Goal: Transaction & Acquisition: Subscribe to service/newsletter

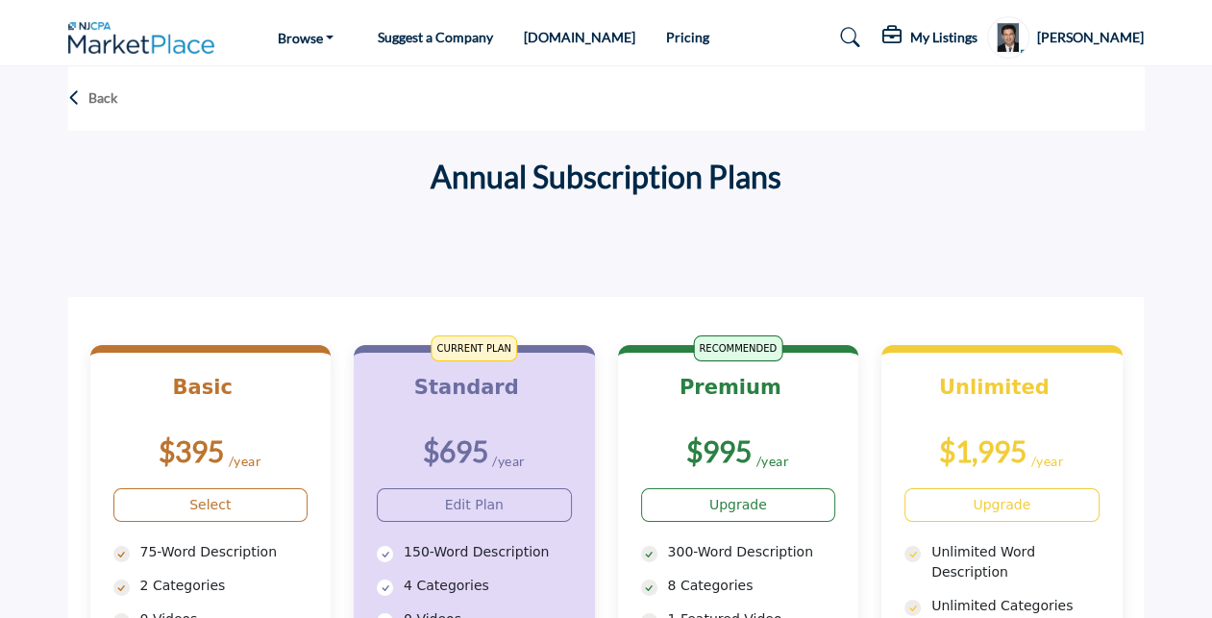
click at [459, 351] on span "CURRENT PLAN" at bounding box center [475, 349] width 86 height 26
click at [459, 353] on span "CURRENT PLAN" at bounding box center [475, 349] width 86 height 26
click at [592, 257] on div at bounding box center [601, 249] width 1066 height 19
click at [666, 35] on link "Pricing" at bounding box center [687, 37] width 43 height 16
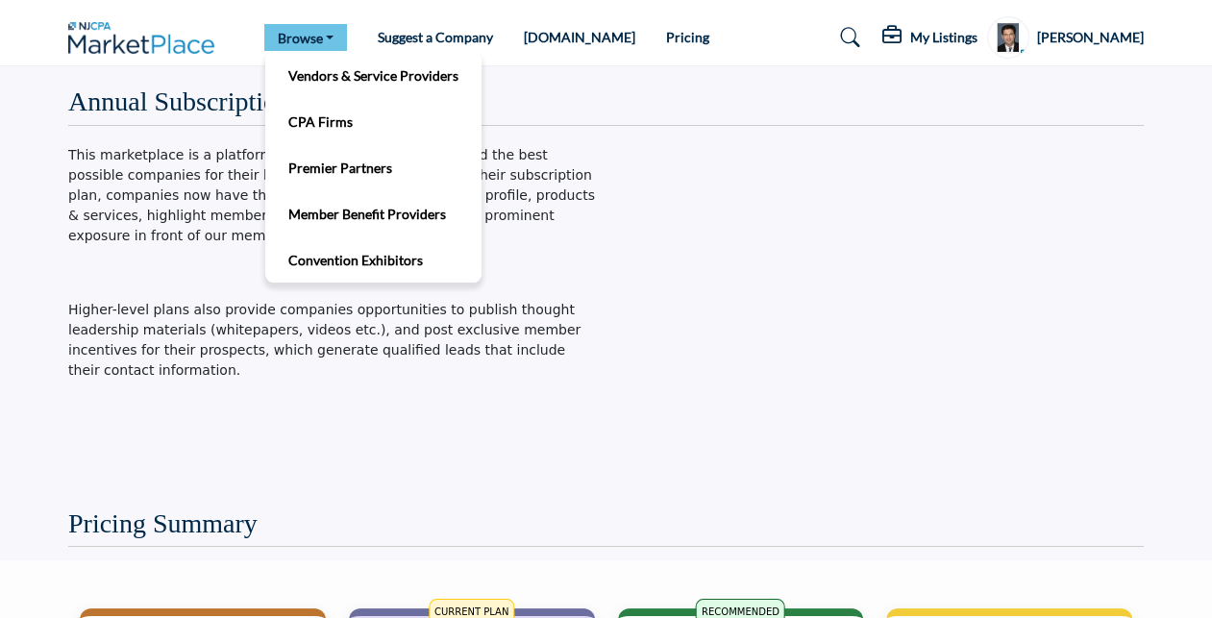
click at [316, 30] on link "Browse" at bounding box center [306, 37] width 84 height 27
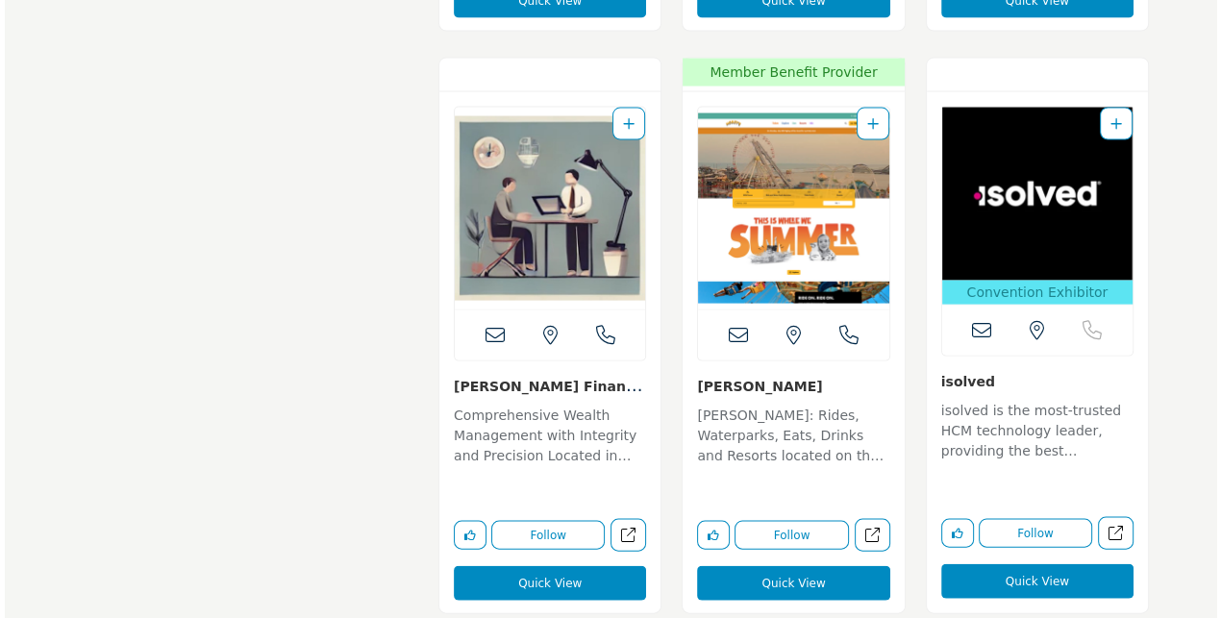
scroll to position [3331, 0]
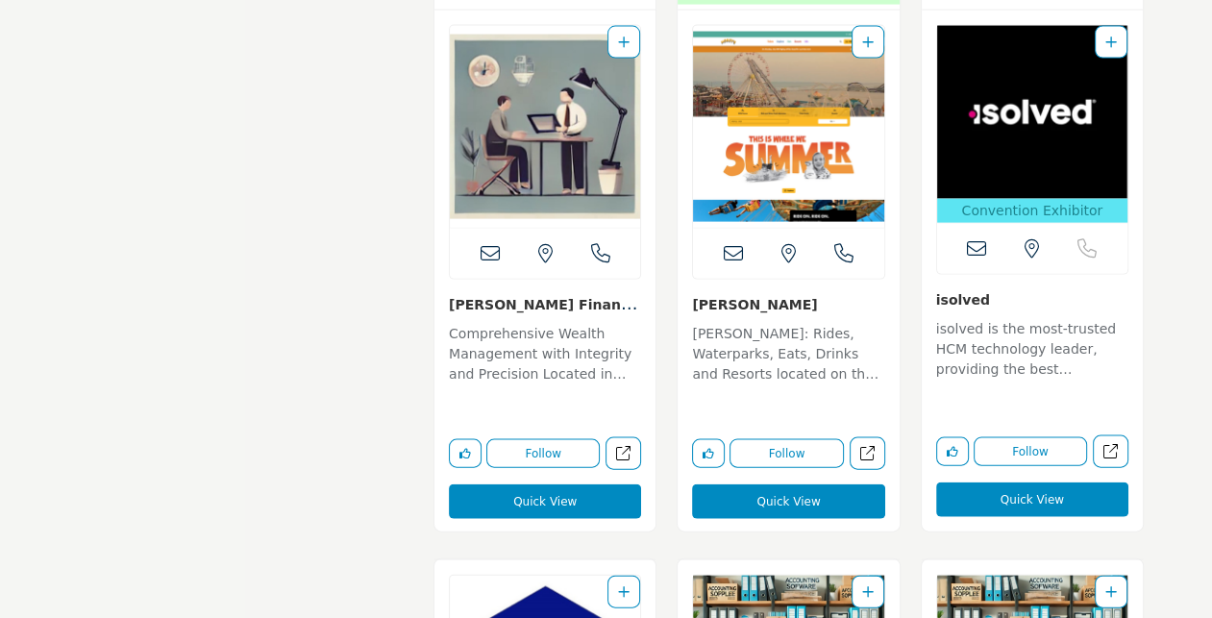
click at [761, 497] on button "Quick View" at bounding box center [788, 502] width 192 height 35
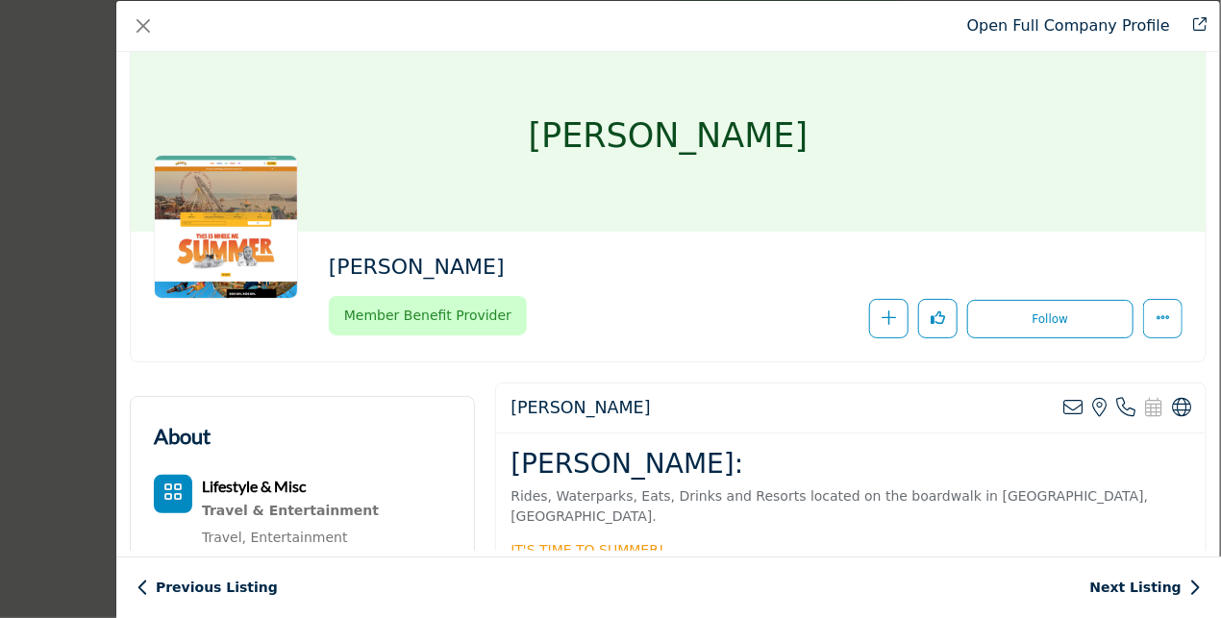
scroll to position [0, 0]
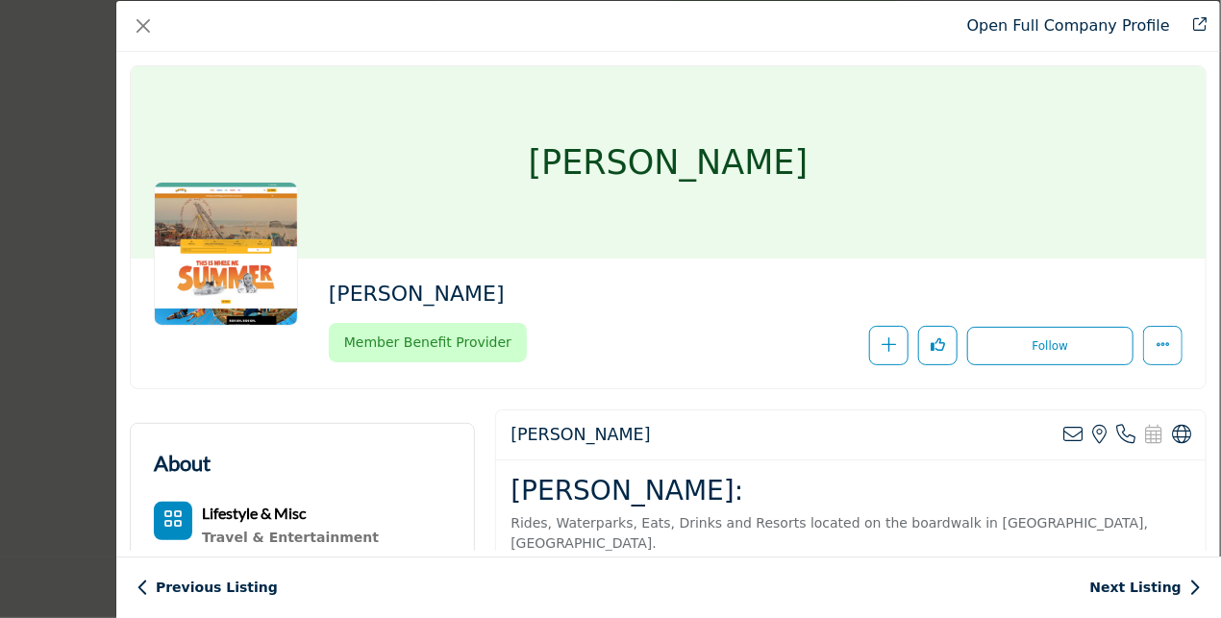
click at [1002, 28] on link "Open Full Company Profile" at bounding box center [1068, 25] width 203 height 18
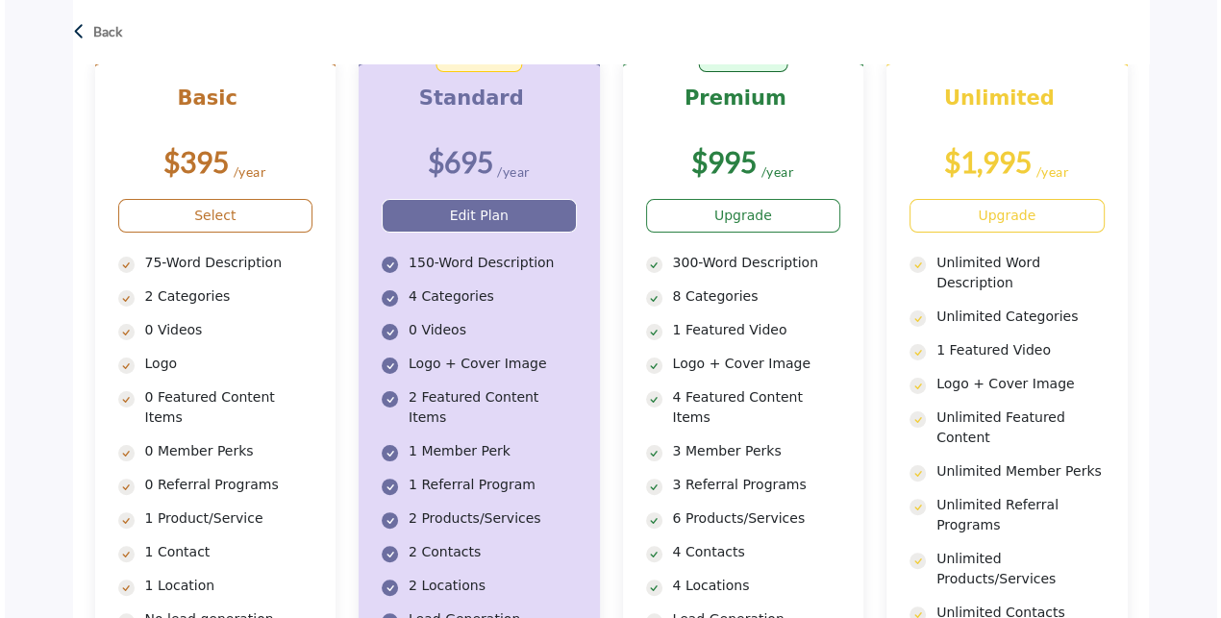
scroll to position [288, 0]
click at [480, 222] on link "Edit Plan" at bounding box center [474, 217] width 195 height 34
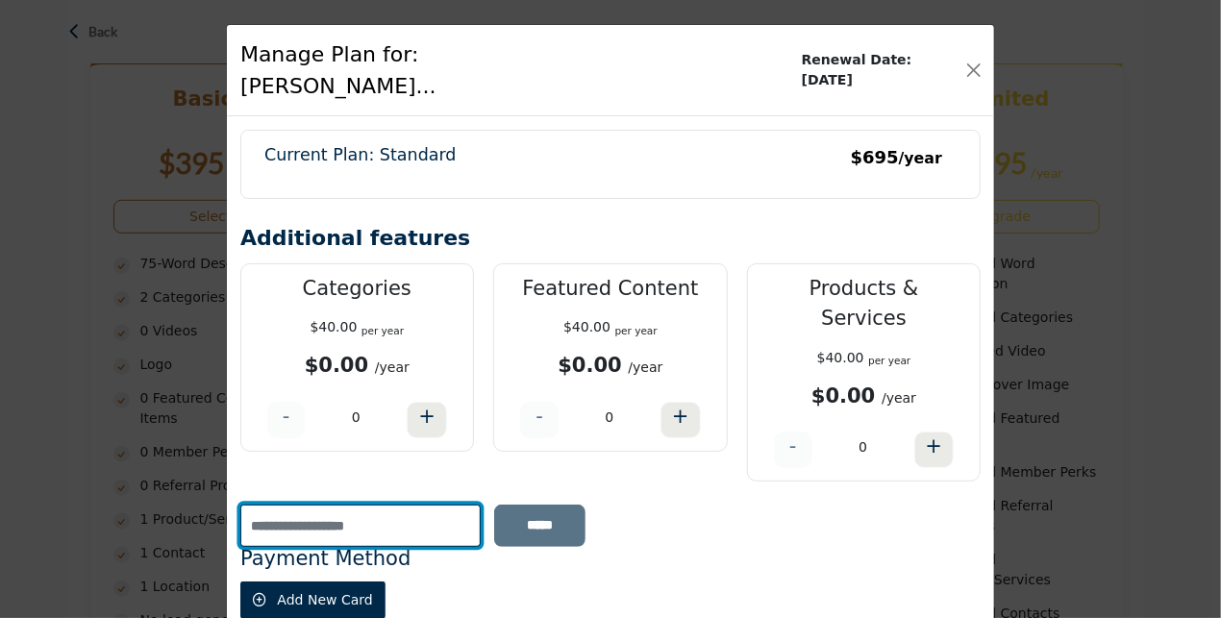
click at [283, 505] on input "text" at bounding box center [360, 526] width 240 height 42
type input "*********"
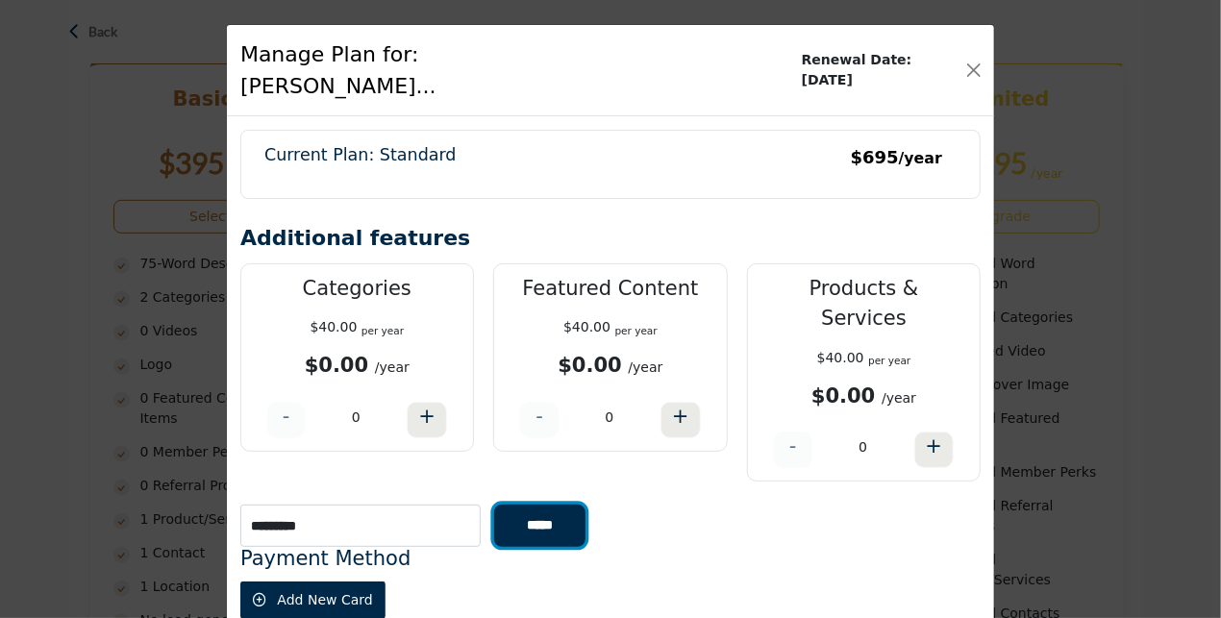
click at [554, 505] on input "*****" at bounding box center [539, 526] width 91 height 42
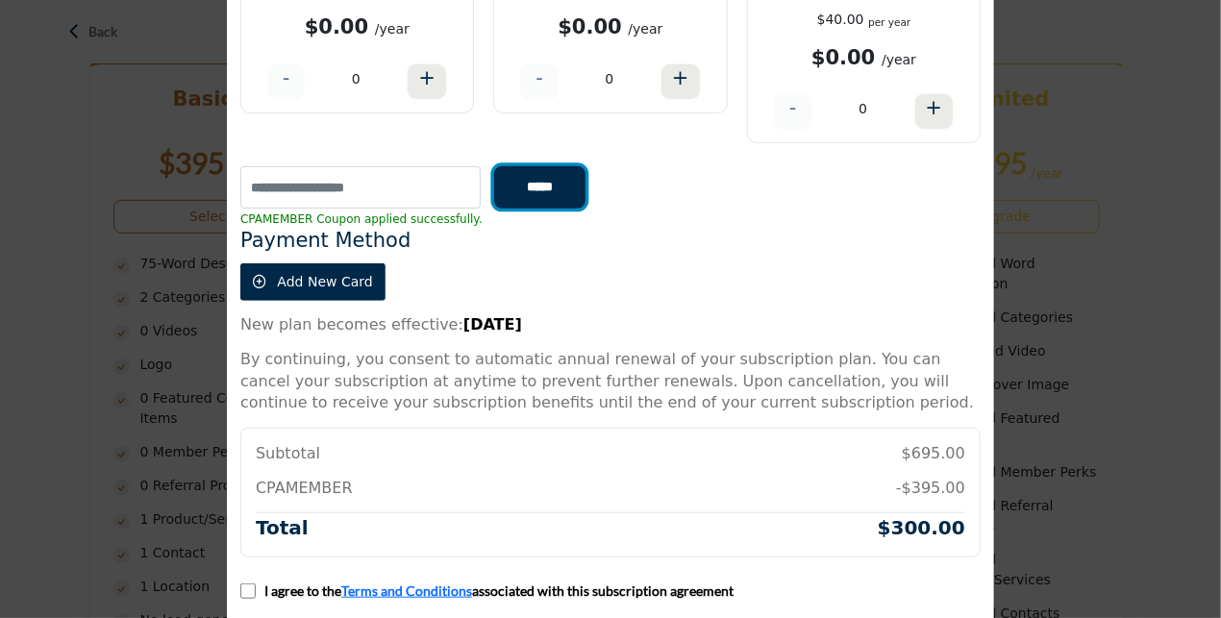
scroll to position [356, 0]
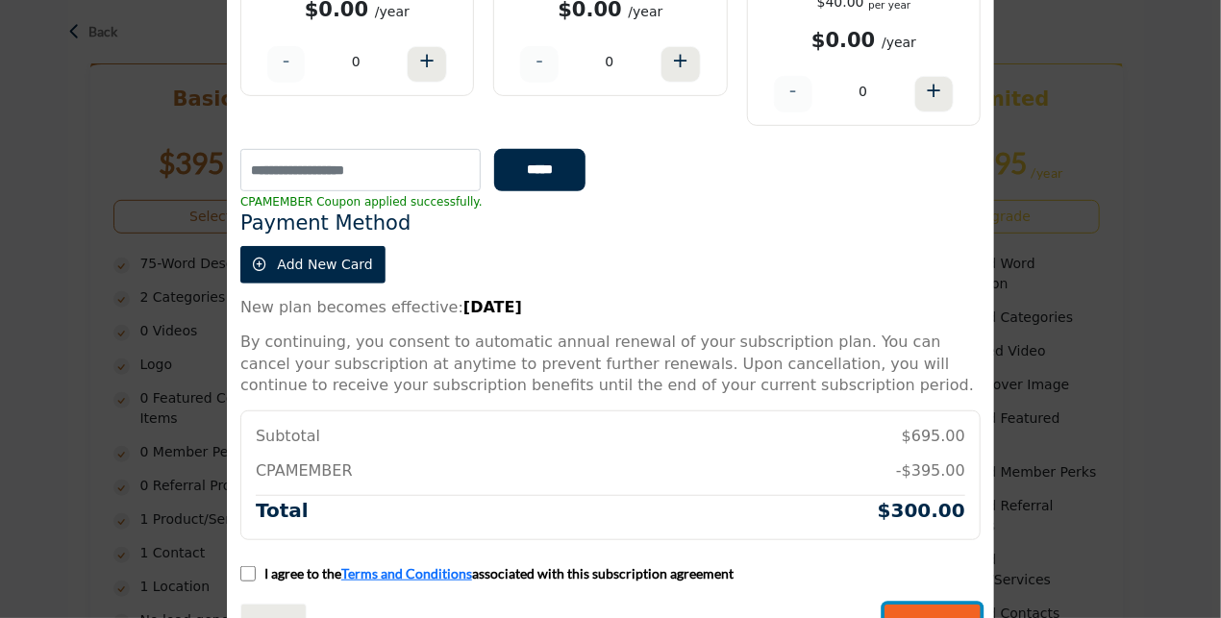
click at [926, 605] on input "*******" at bounding box center [932, 625] width 96 height 40
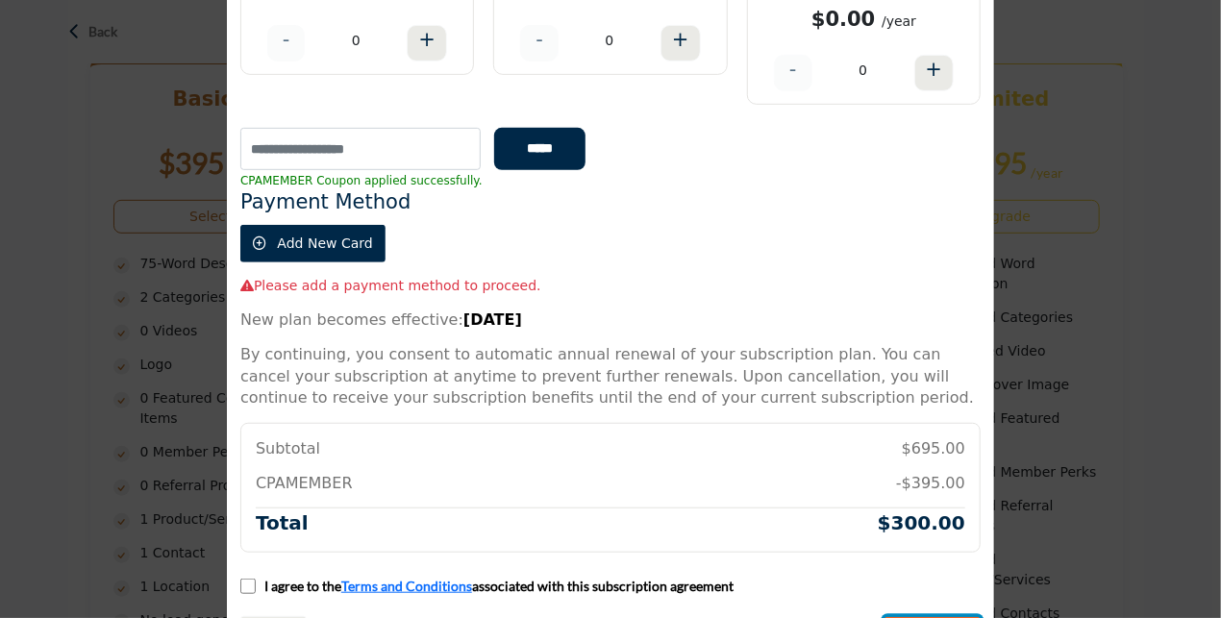
scroll to position [388, 0]
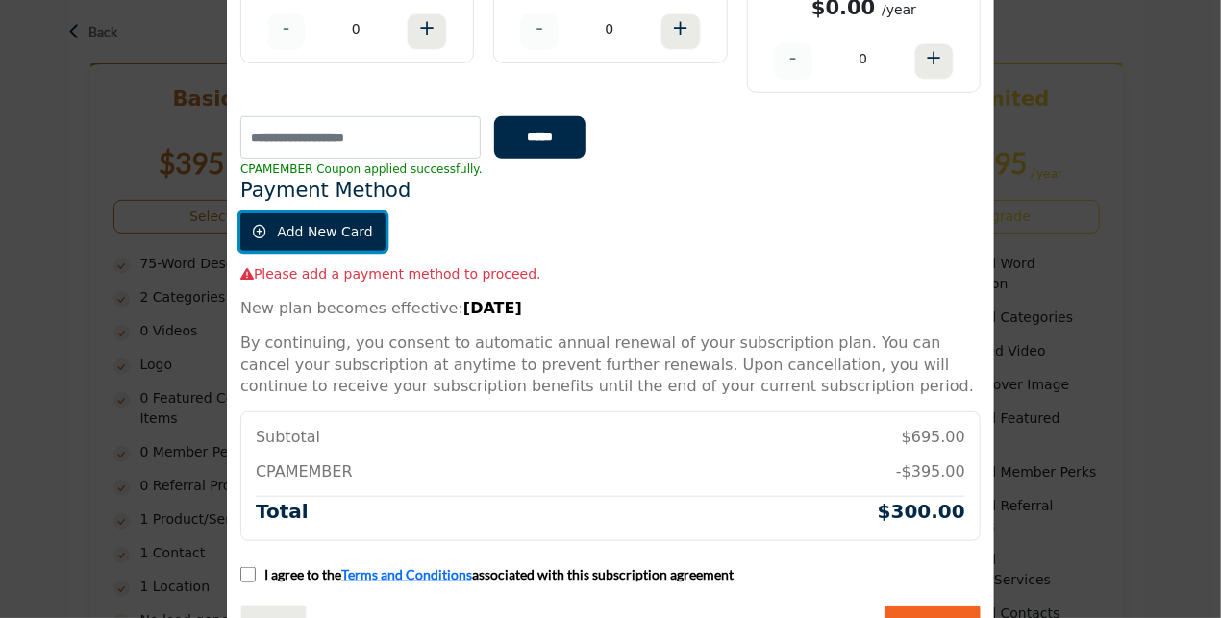
click at [341, 224] on span "Add New Card" at bounding box center [324, 231] width 95 height 15
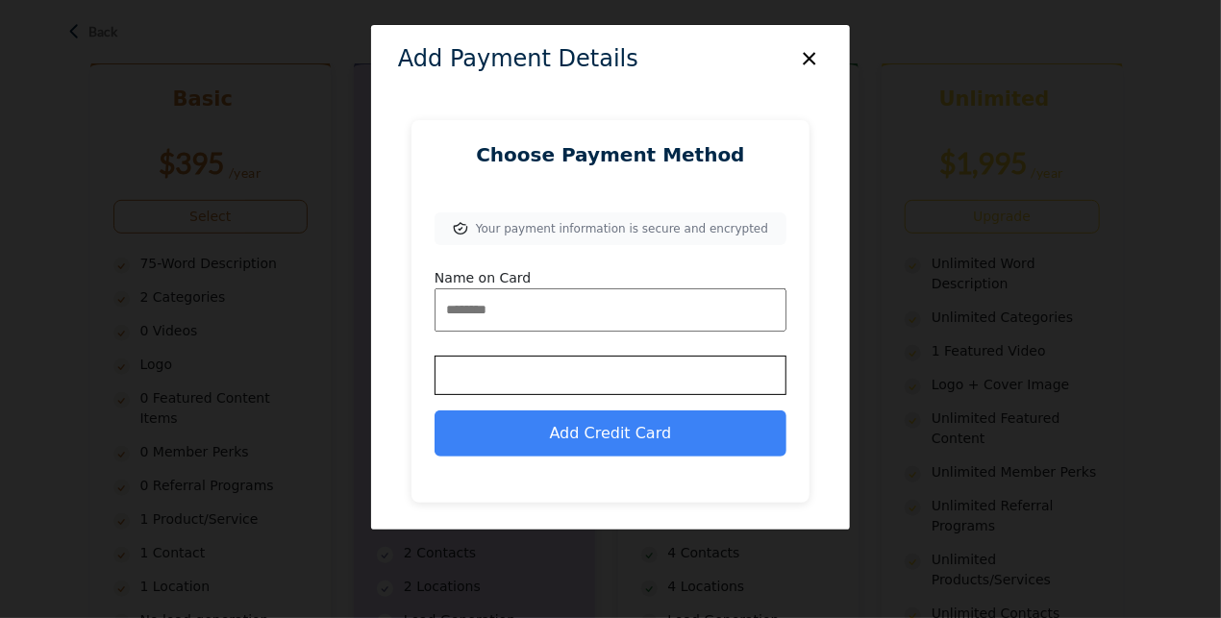
click at [490, 326] on input "Name on Card" at bounding box center [611, 309] width 352 height 43
type input "**********"
click at [588, 360] on div at bounding box center [611, 375] width 352 height 39
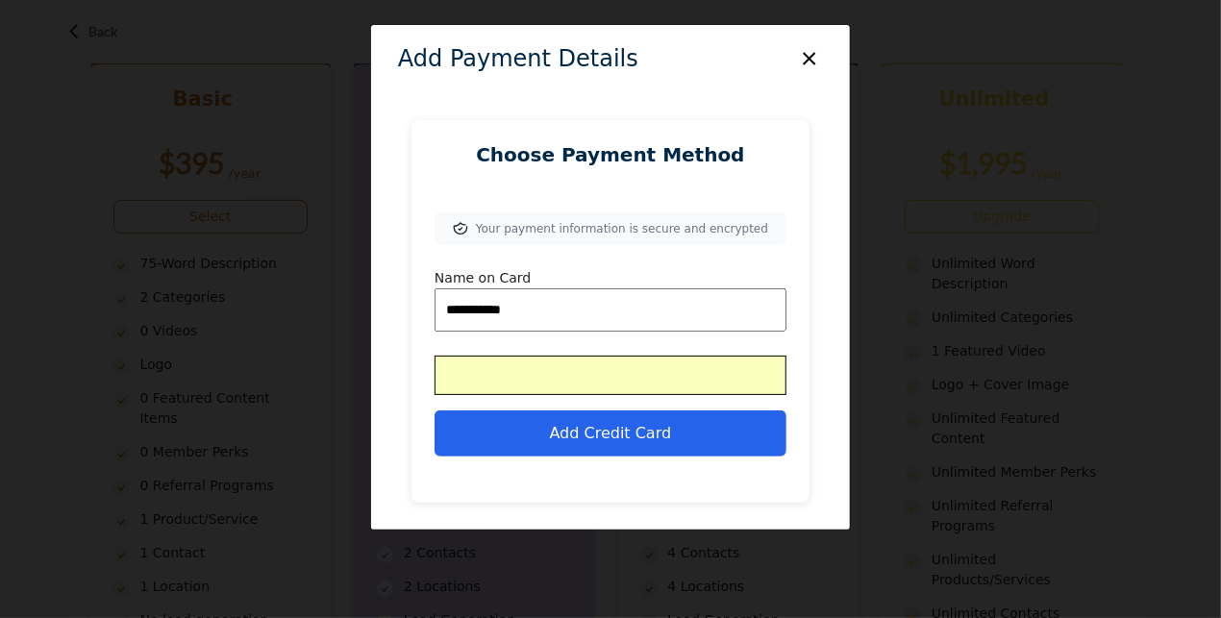
click at [631, 434] on button "Add Credit Card" at bounding box center [611, 434] width 352 height 46
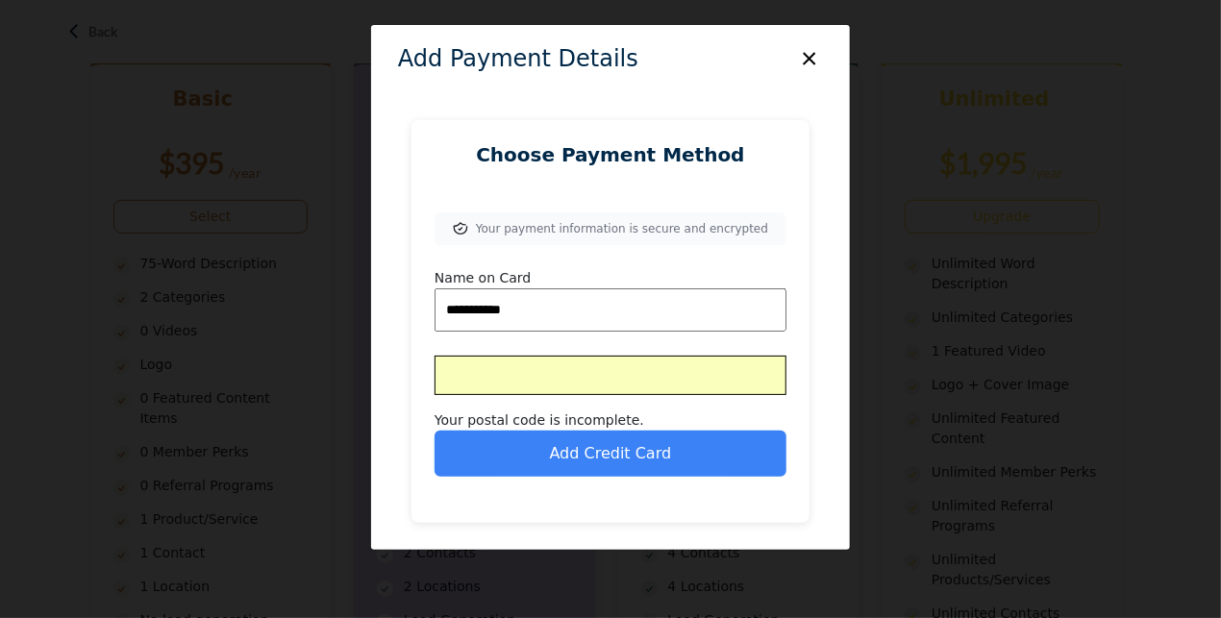
click at [623, 452] on button "Add Credit Card" at bounding box center [611, 454] width 352 height 46
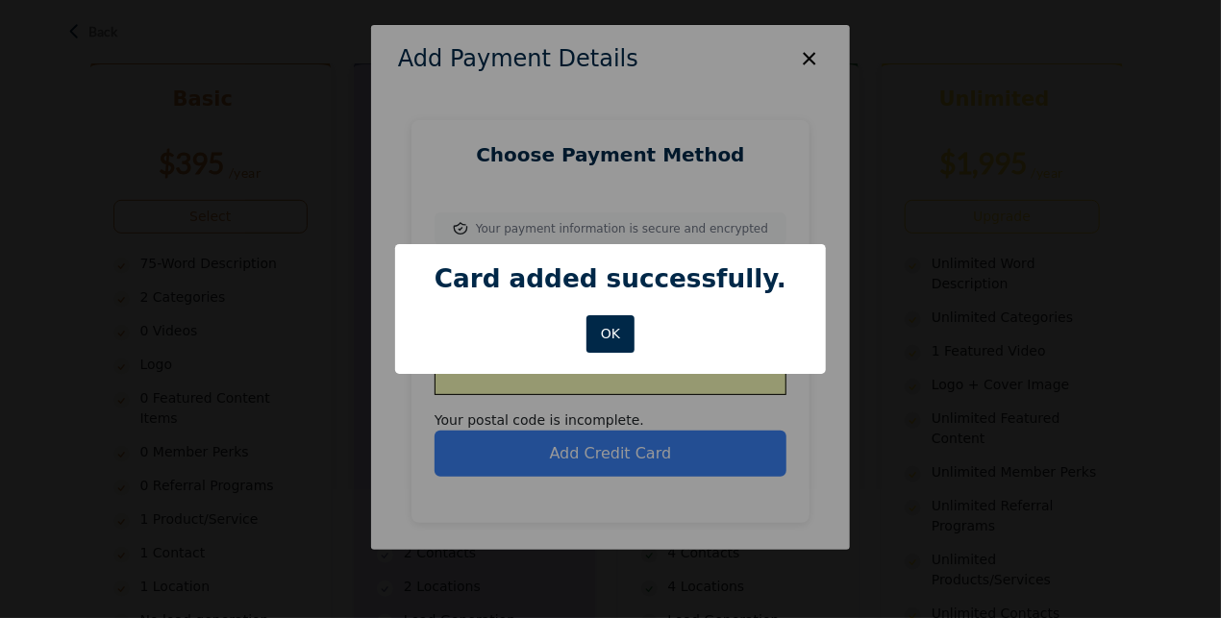
click at [608, 337] on button "OK" at bounding box center [610, 333] width 49 height 37
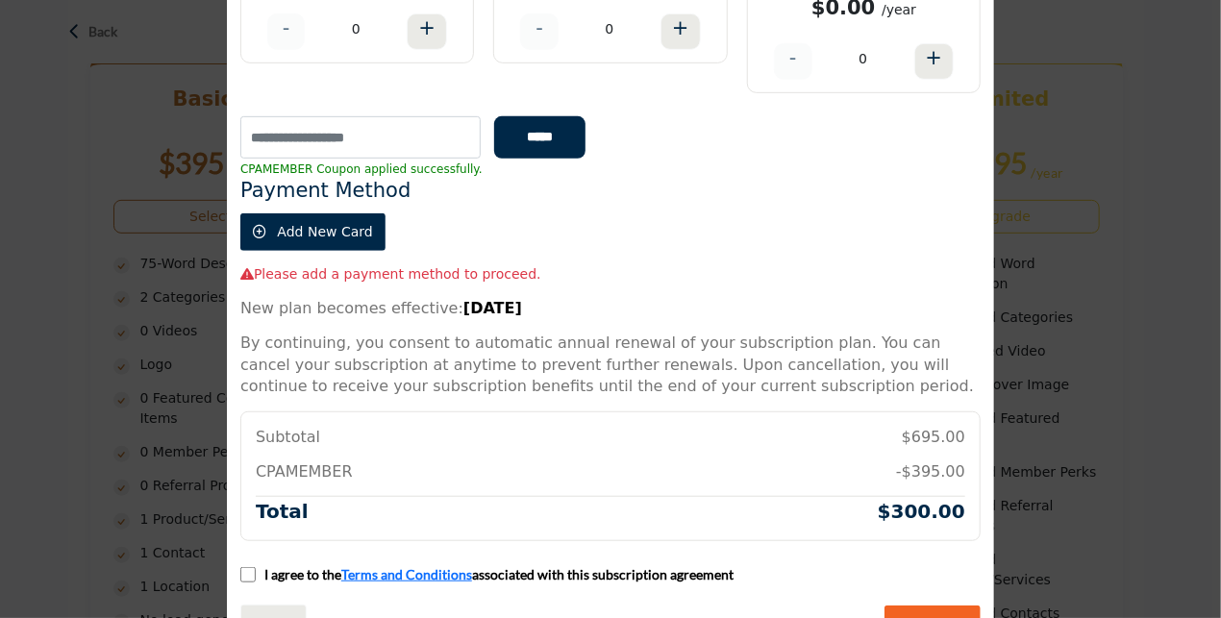
scroll to position [356, 0]
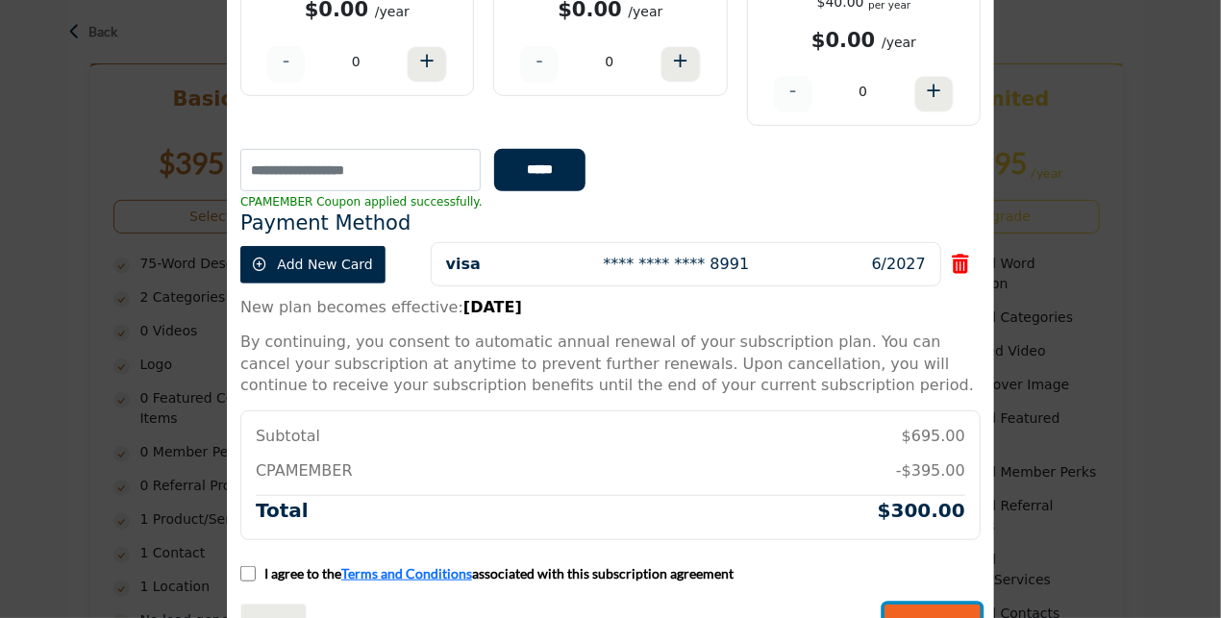
click at [938, 605] on input "*******" at bounding box center [932, 625] width 96 height 40
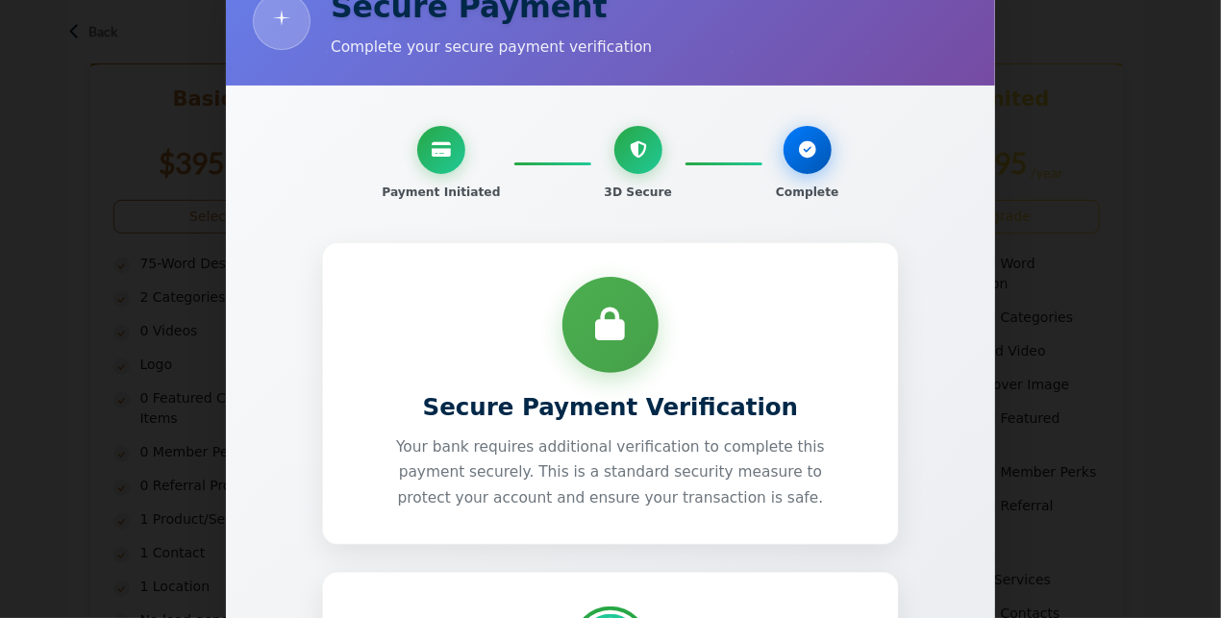
scroll to position [73, 0]
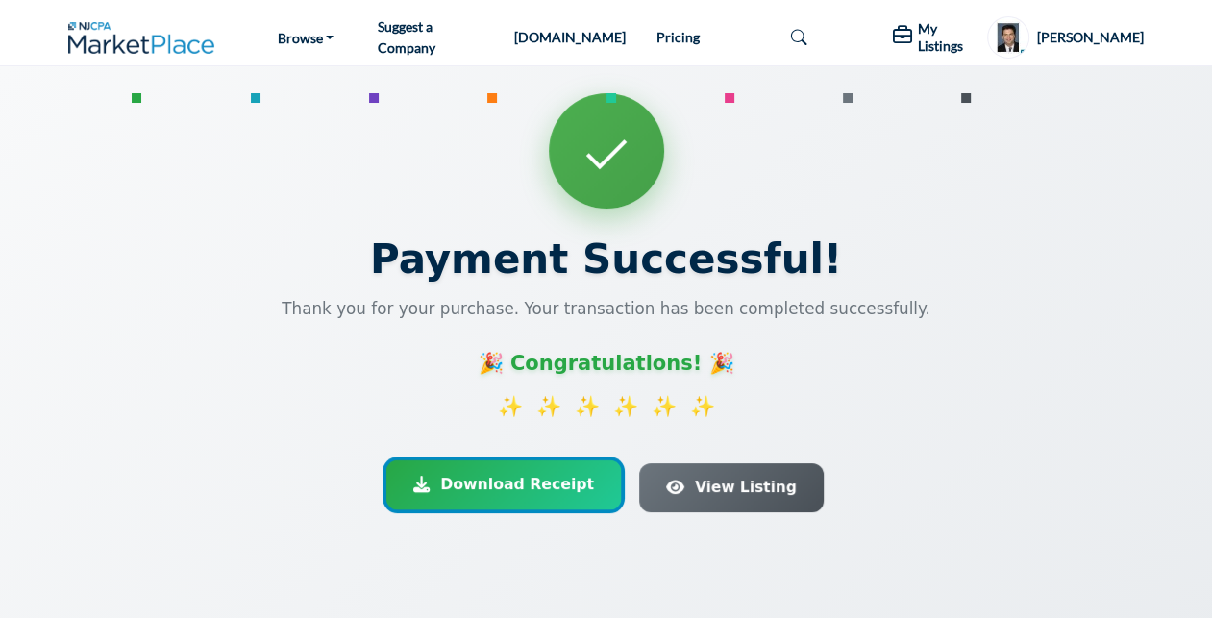
click at [490, 476] on span "Download Receipt" at bounding box center [517, 484] width 154 height 23
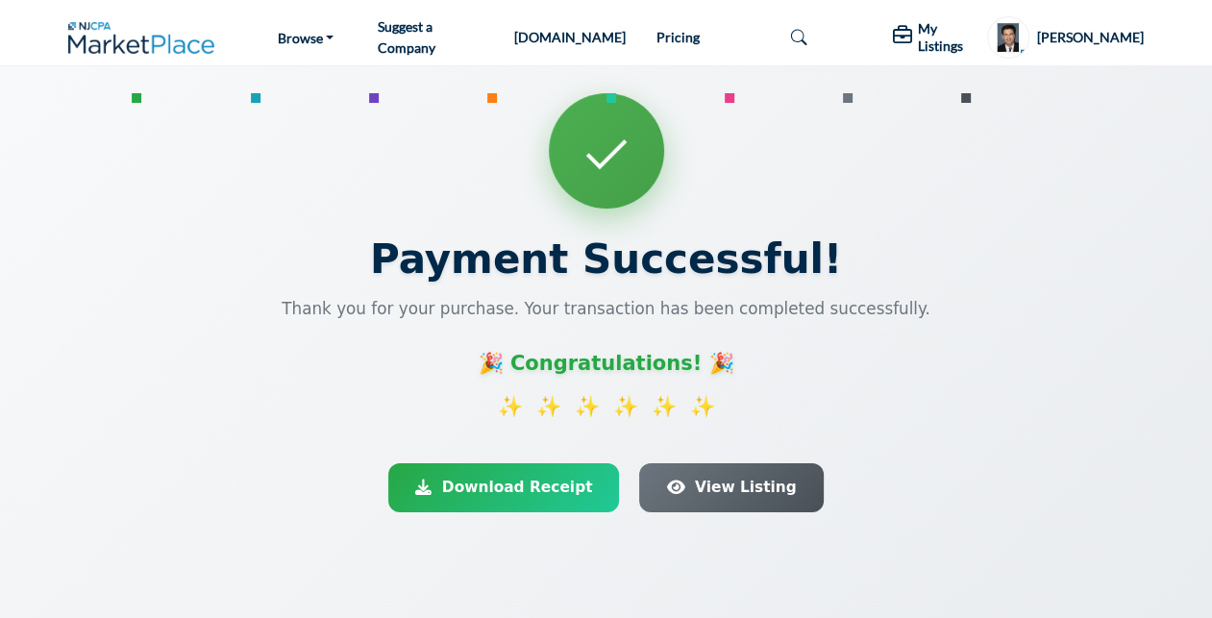
click at [746, 141] on div at bounding box center [605, 150] width 1185 height 115
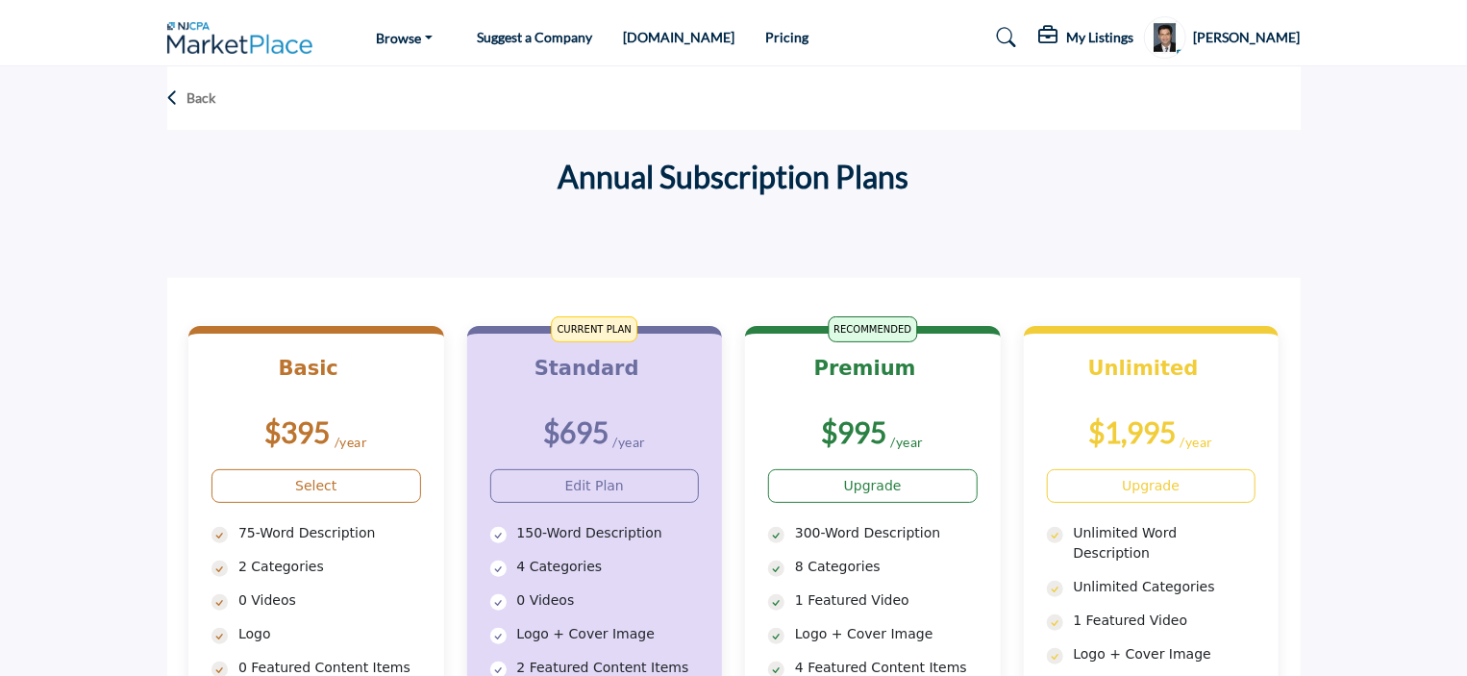
click at [1115, 35] on h5 "My Listings" at bounding box center [1100, 37] width 67 height 17
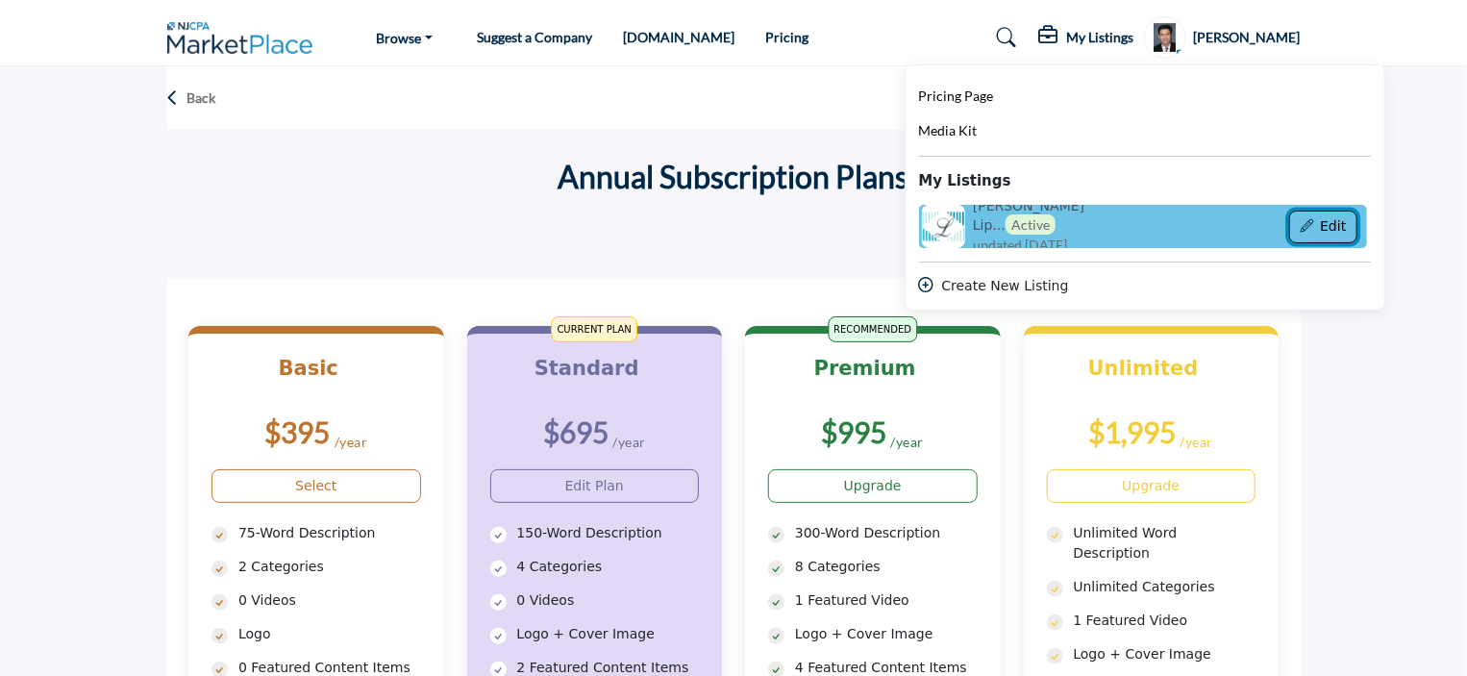
click at [1356, 224] on button "Edit" at bounding box center [1323, 227] width 68 height 33
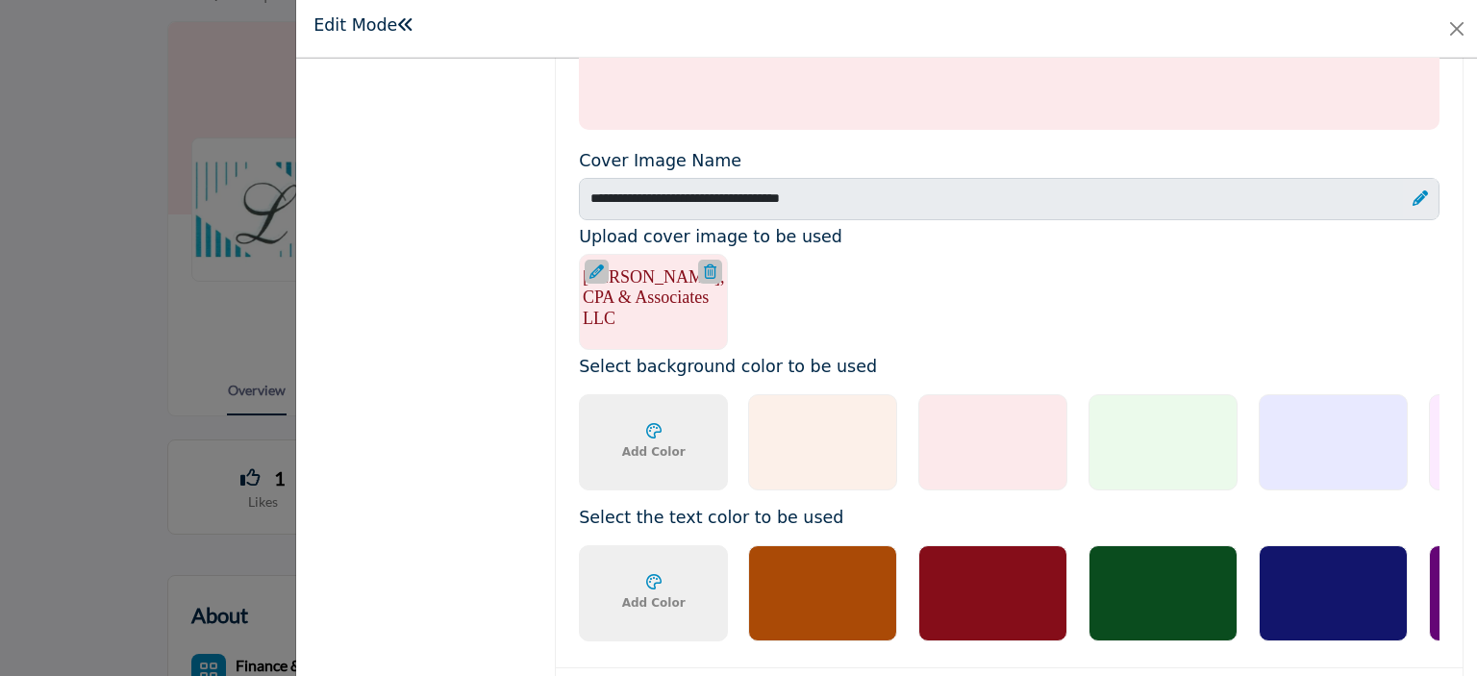
scroll to position [1231, 0]
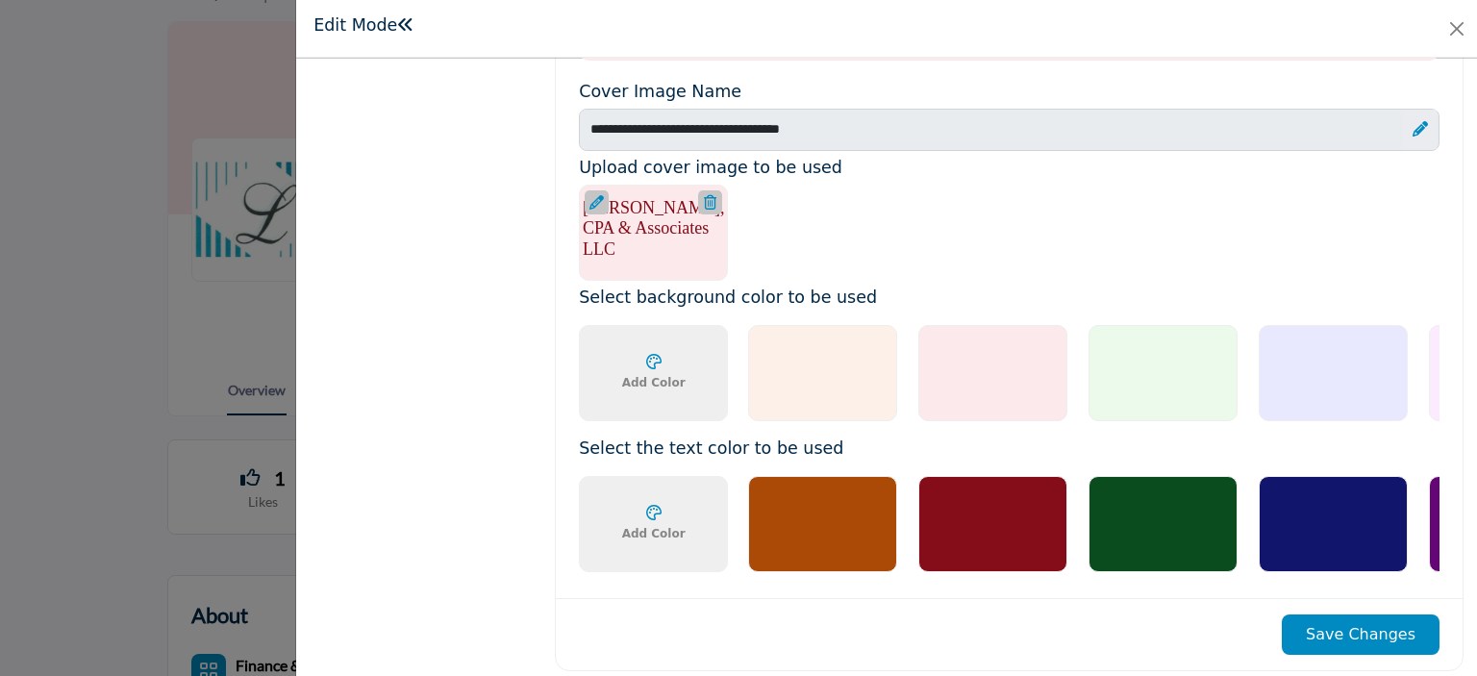
click at [1319, 503] on div at bounding box center [1332, 524] width 149 height 96
click at [1350, 625] on button "Save Changes" at bounding box center [1360, 634] width 158 height 40
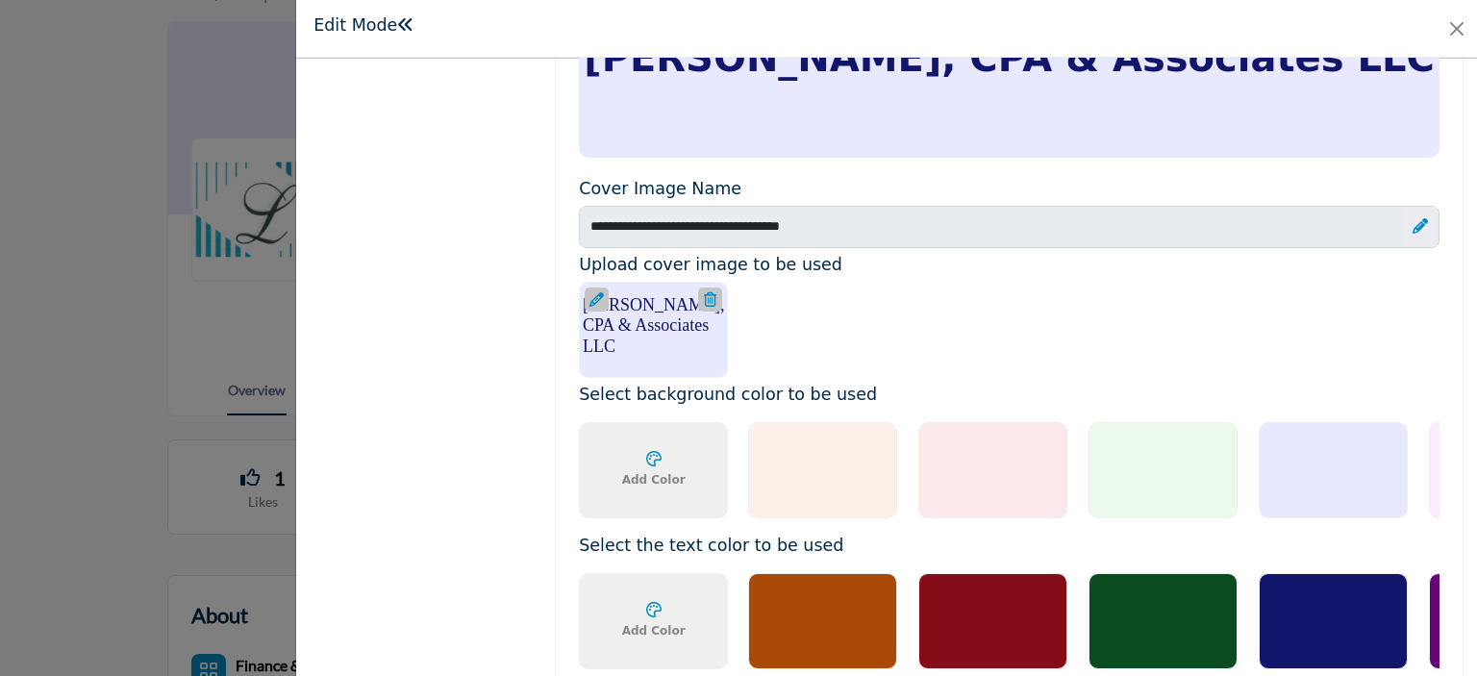
scroll to position [1134, 0]
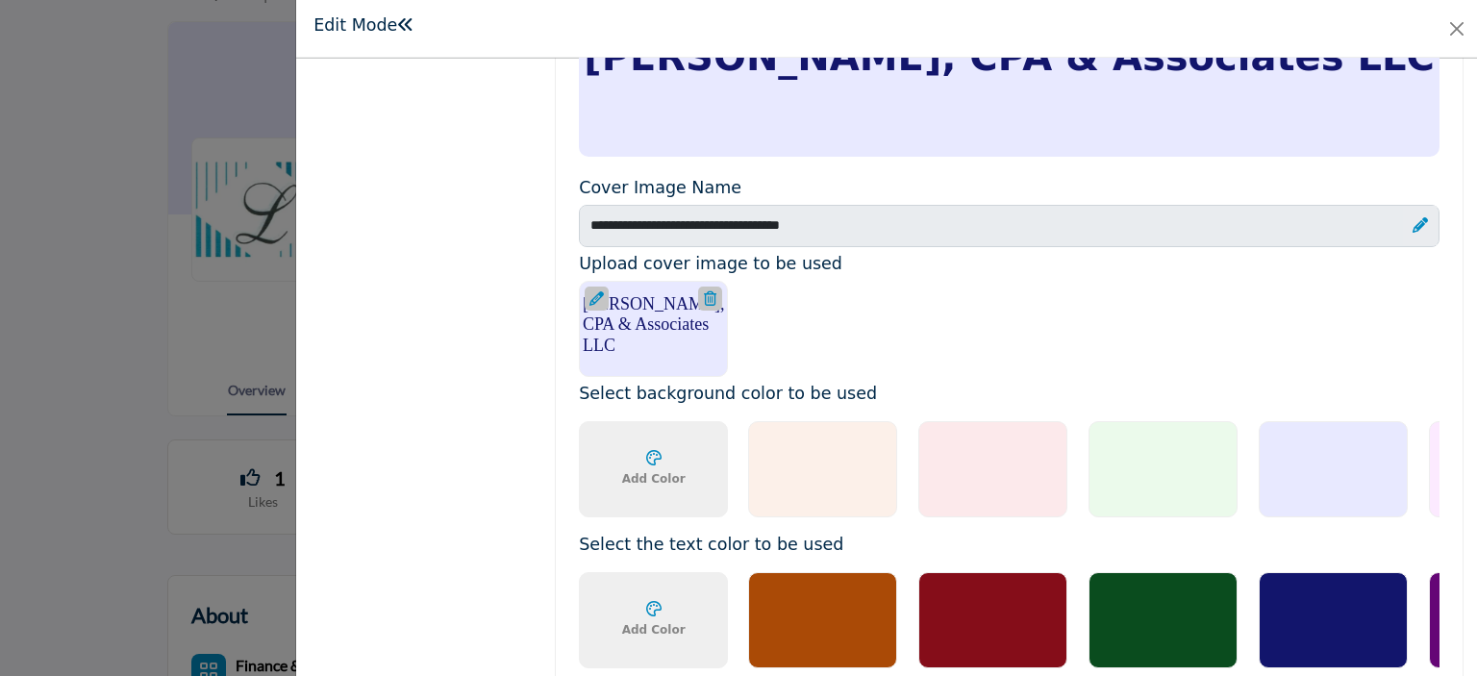
click at [1150, 610] on div at bounding box center [1162, 620] width 149 height 96
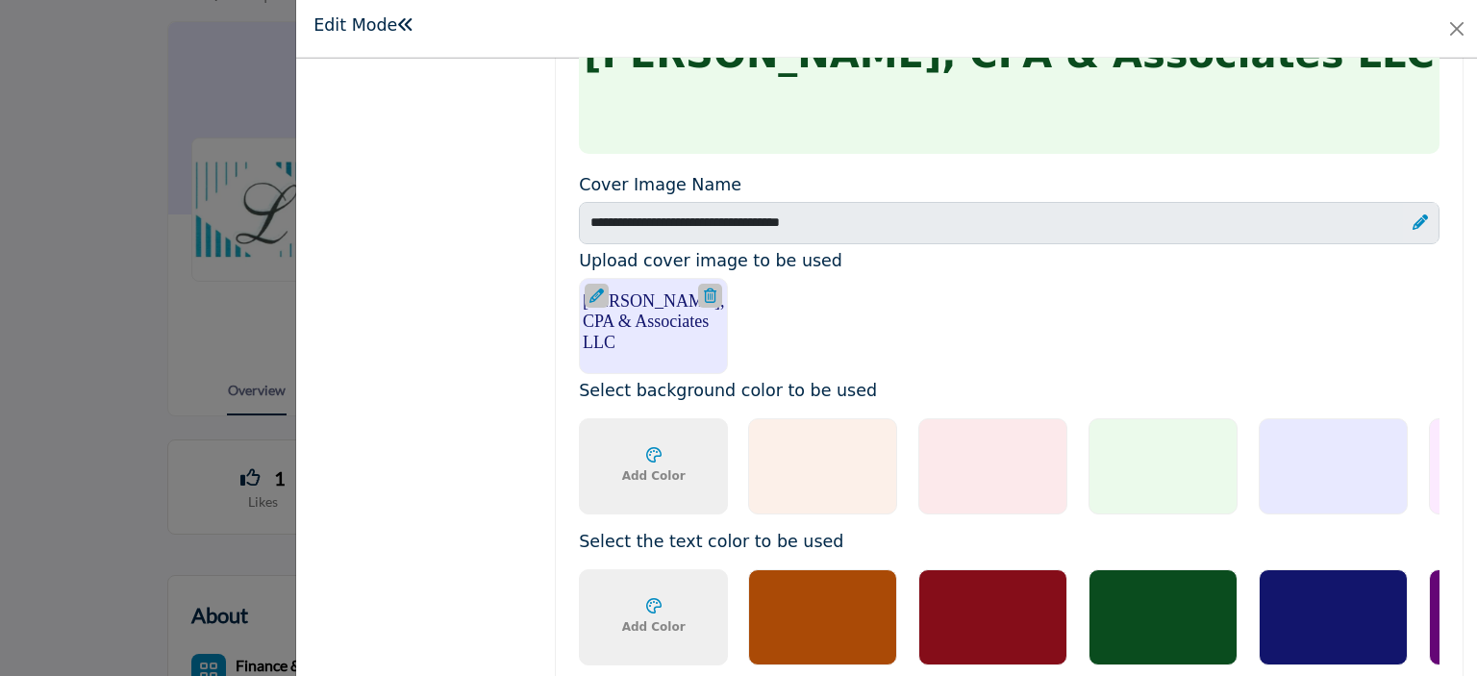
scroll to position [1231, 0]
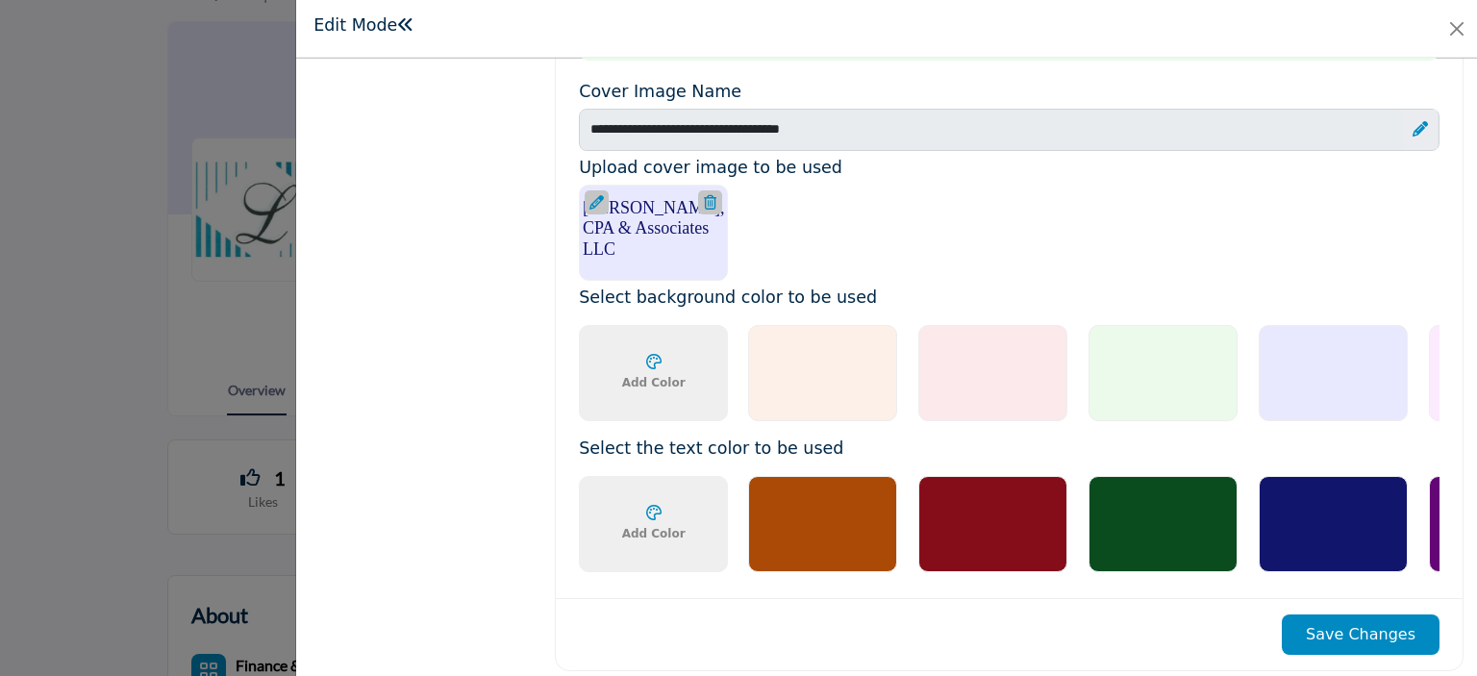
click at [990, 506] on div at bounding box center [992, 524] width 149 height 96
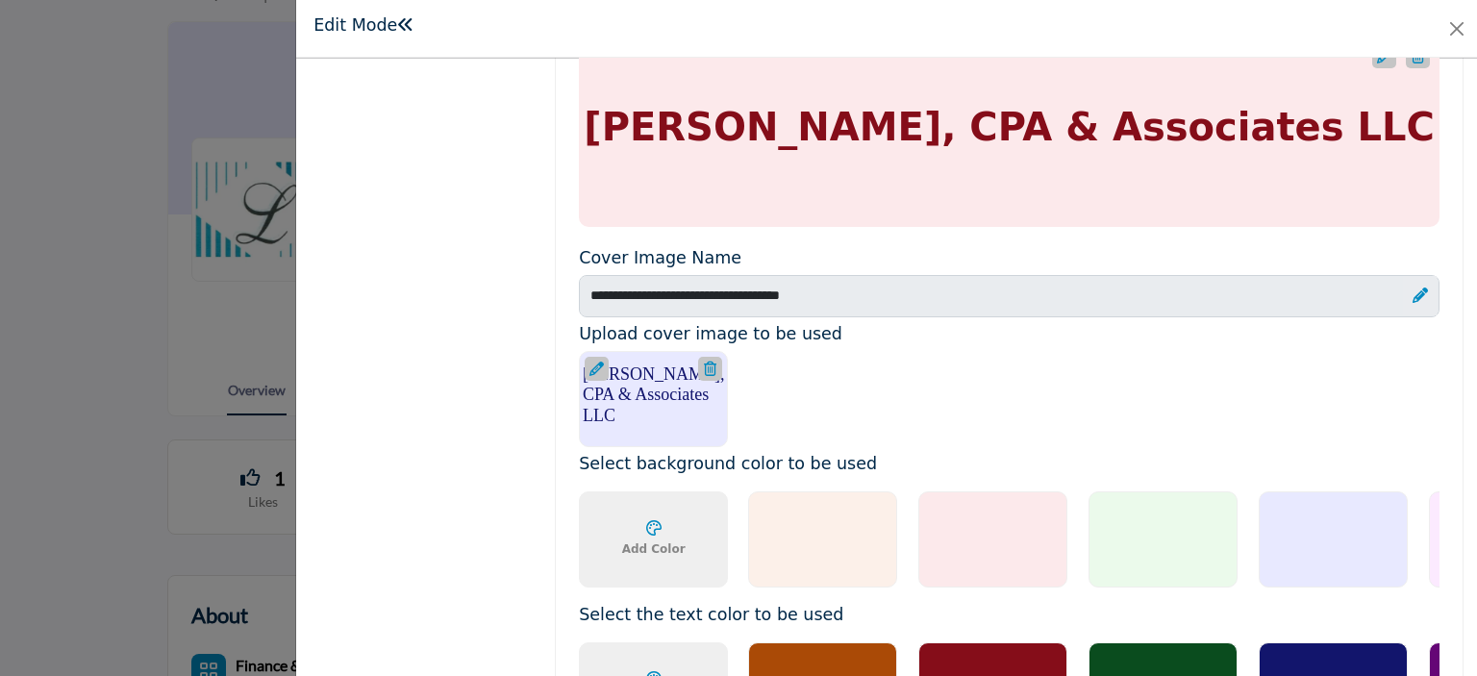
scroll to position [1134, 0]
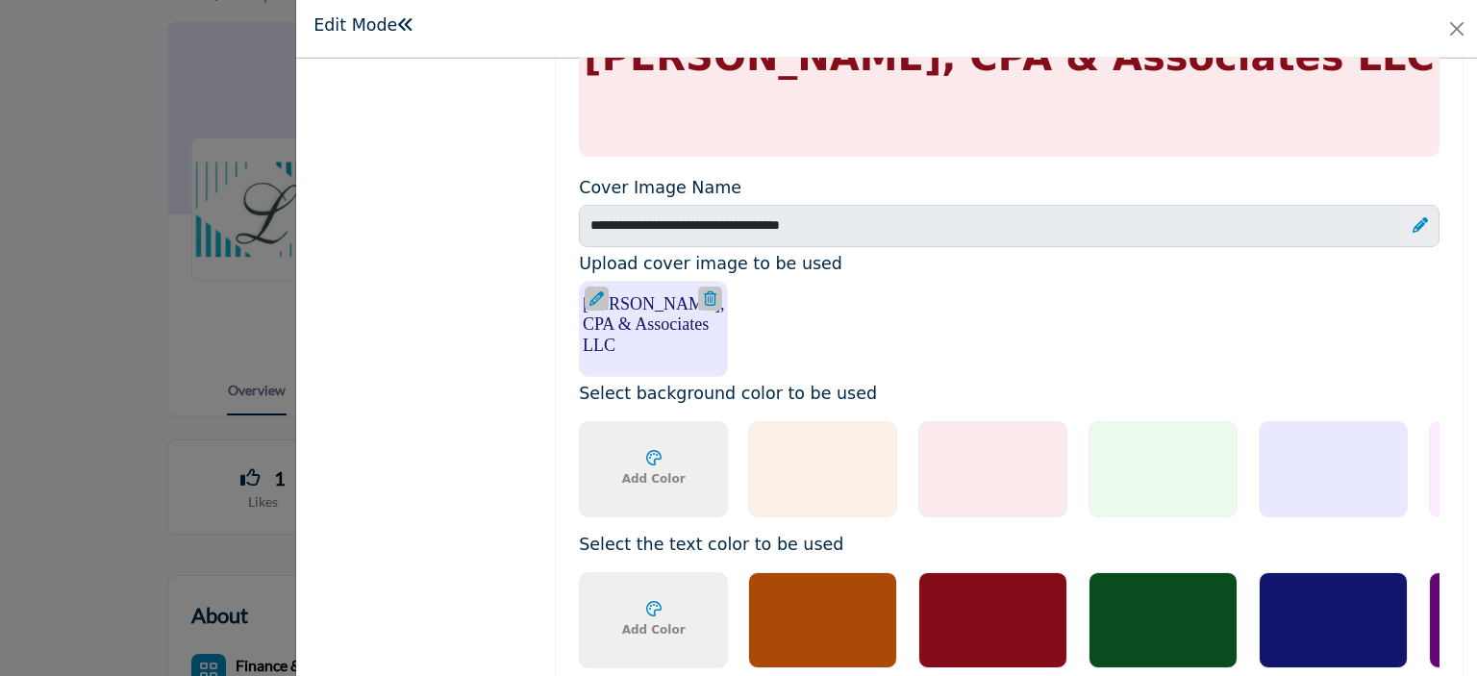
click at [1161, 614] on div at bounding box center [1162, 620] width 149 height 96
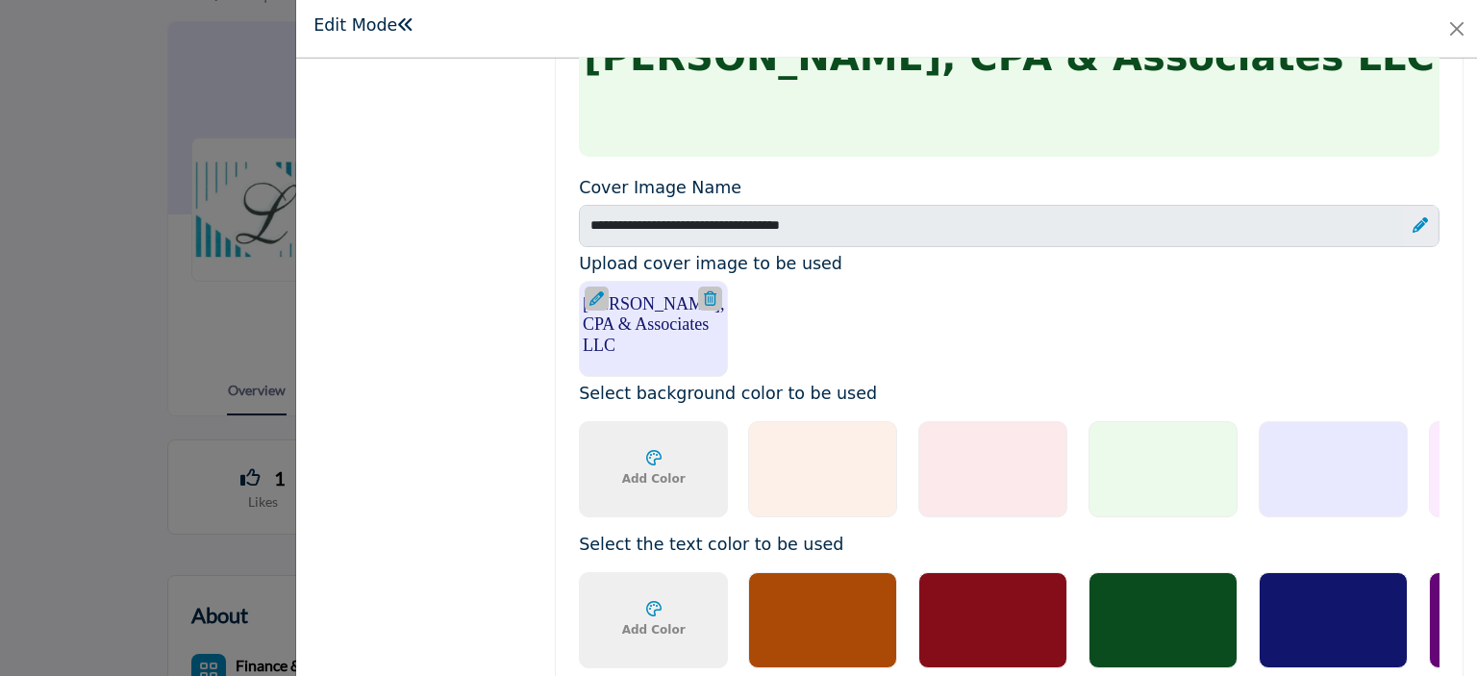
scroll to position [846, 0]
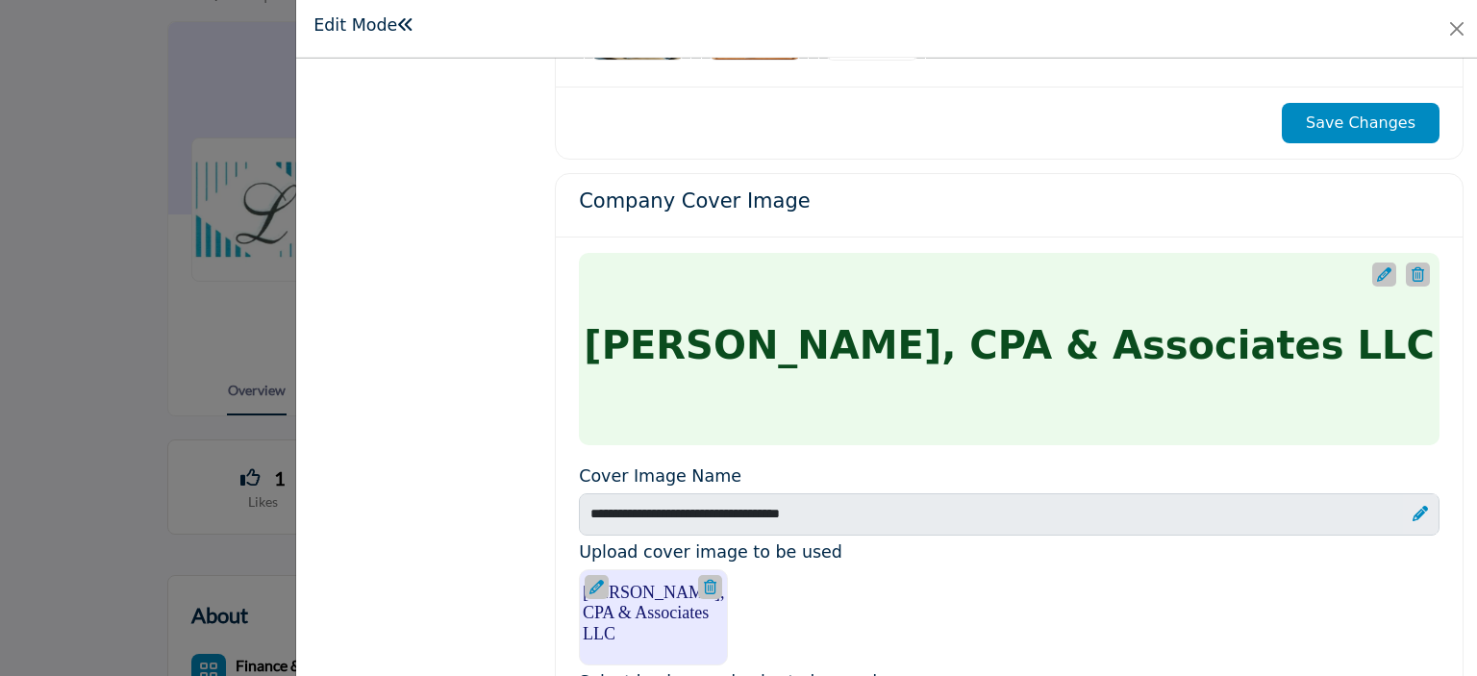
click at [1313, 119] on button "Save Changes" at bounding box center [1360, 123] width 158 height 40
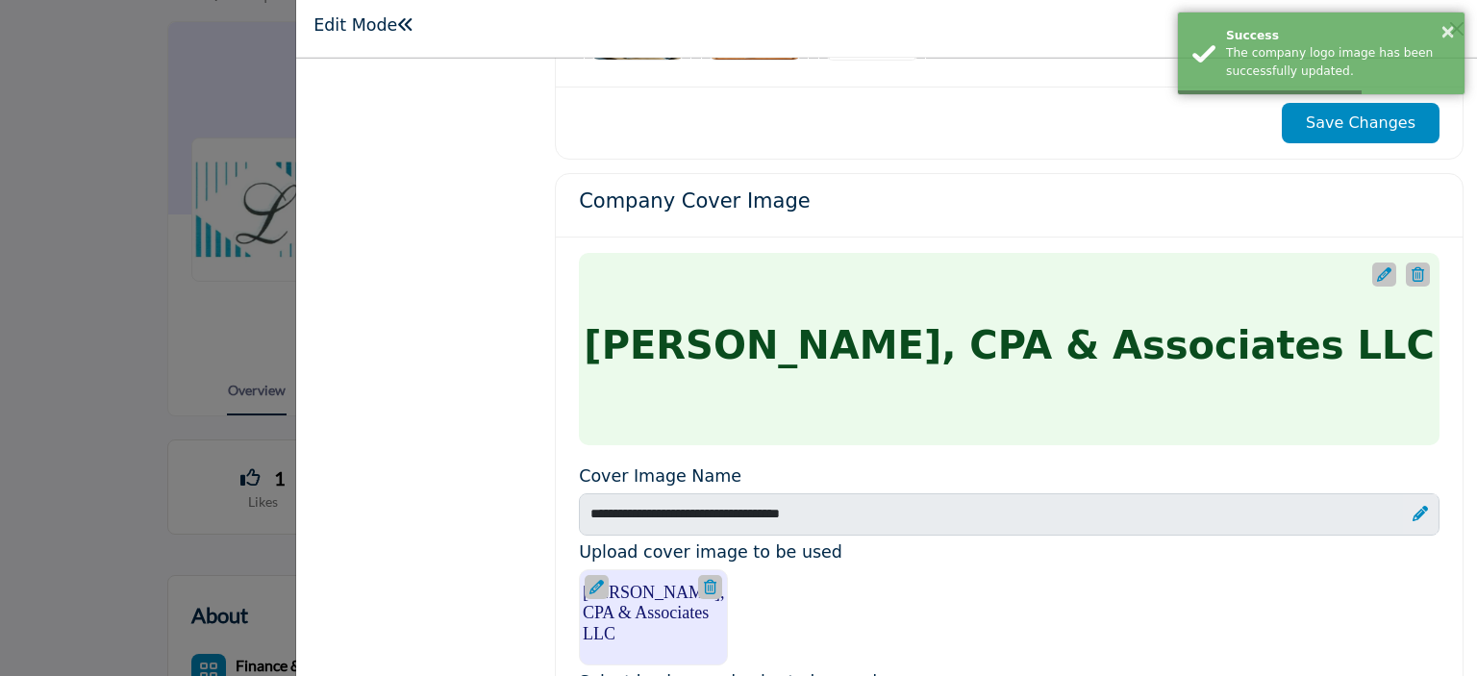
click at [1379, 267] on icon at bounding box center [1384, 274] width 14 height 14
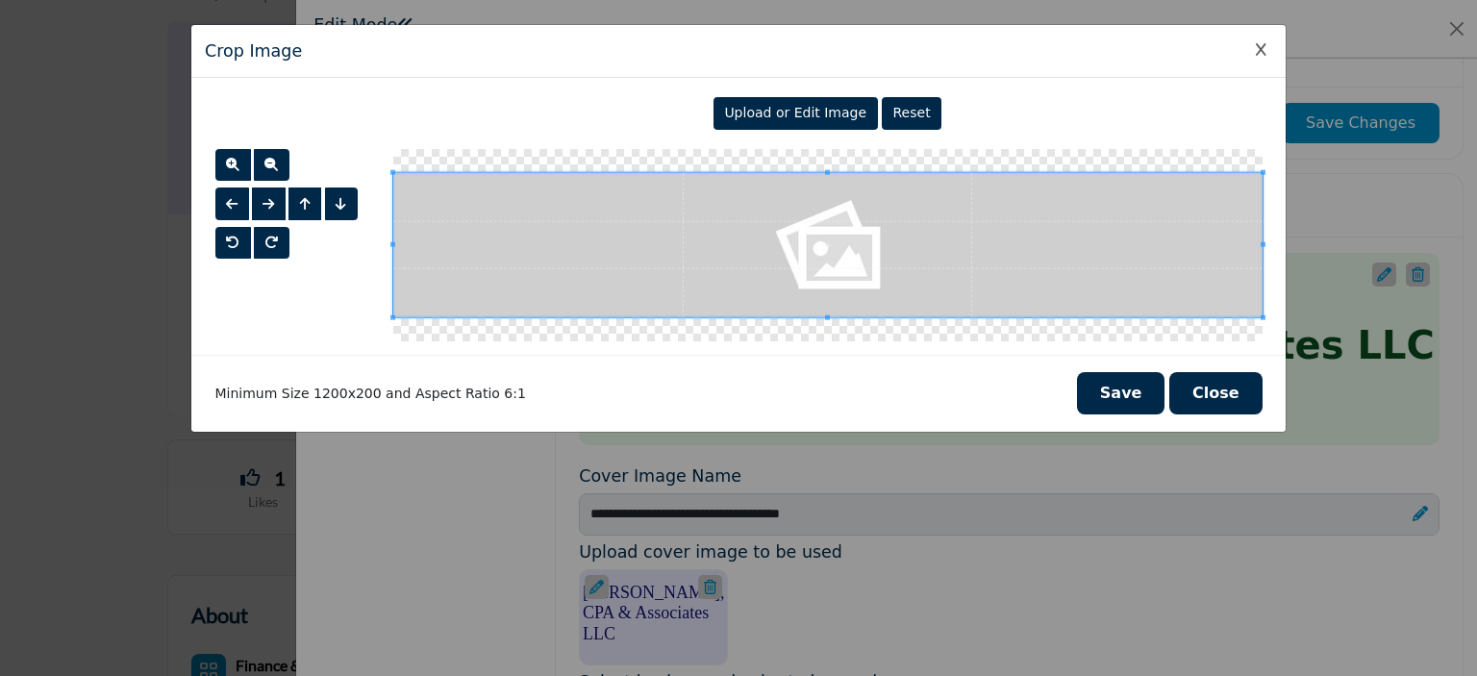
click at [1248, 388] on button "Close" at bounding box center [1215, 393] width 93 height 42
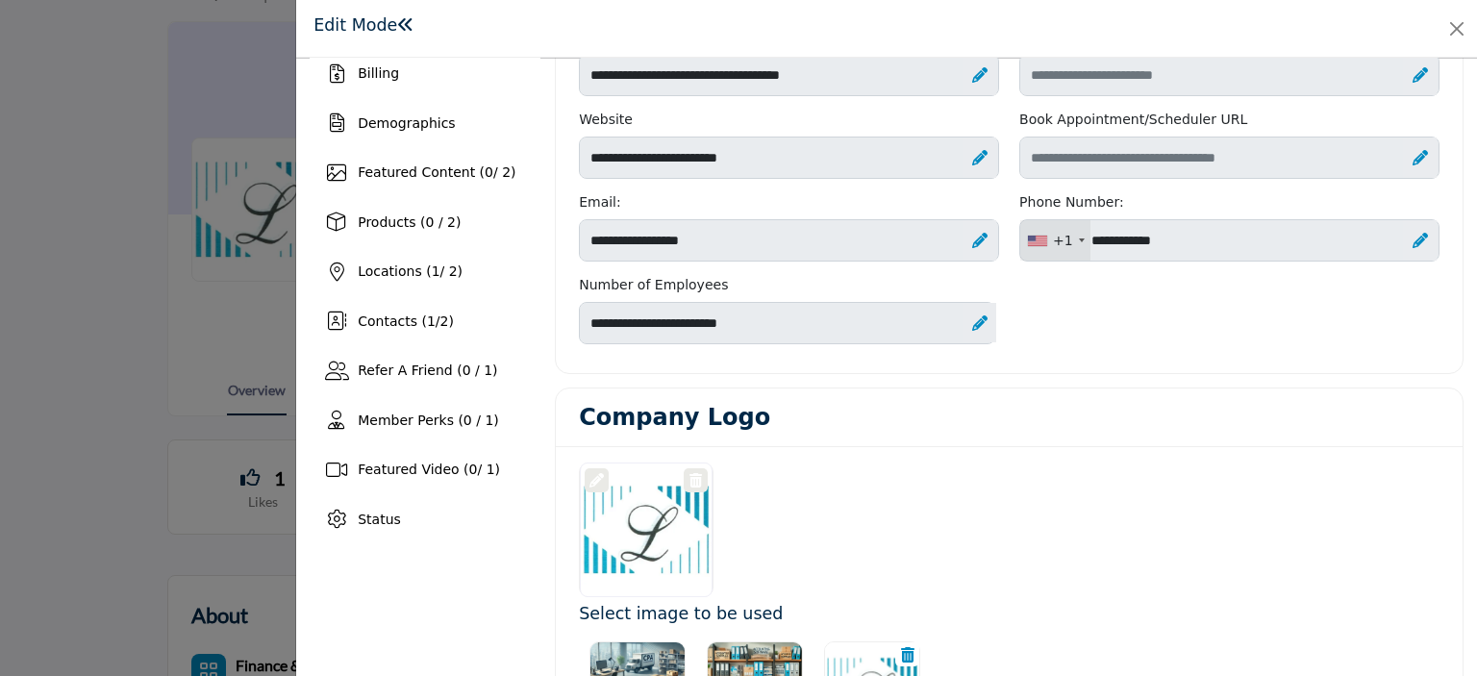
scroll to position [160, 0]
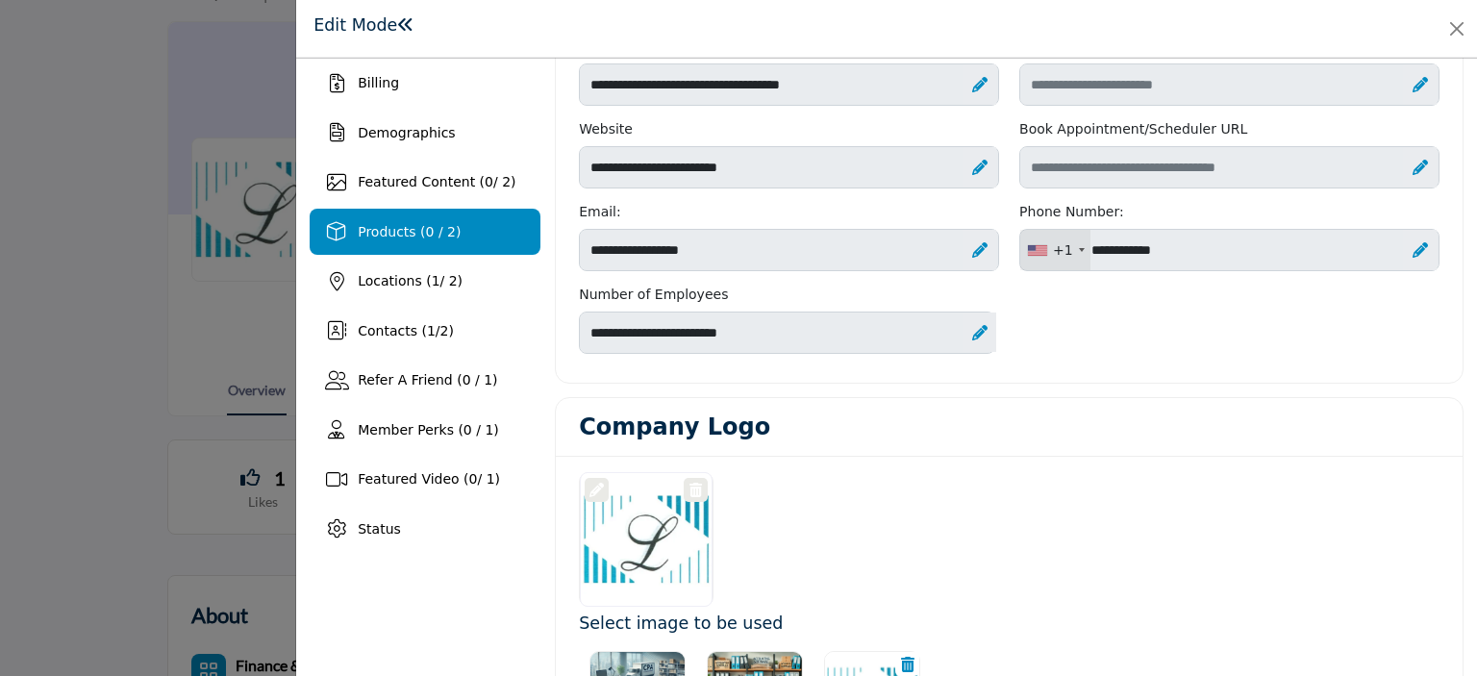
click at [408, 224] on span "Products (0 / 2)" at bounding box center [409, 231] width 103 height 15
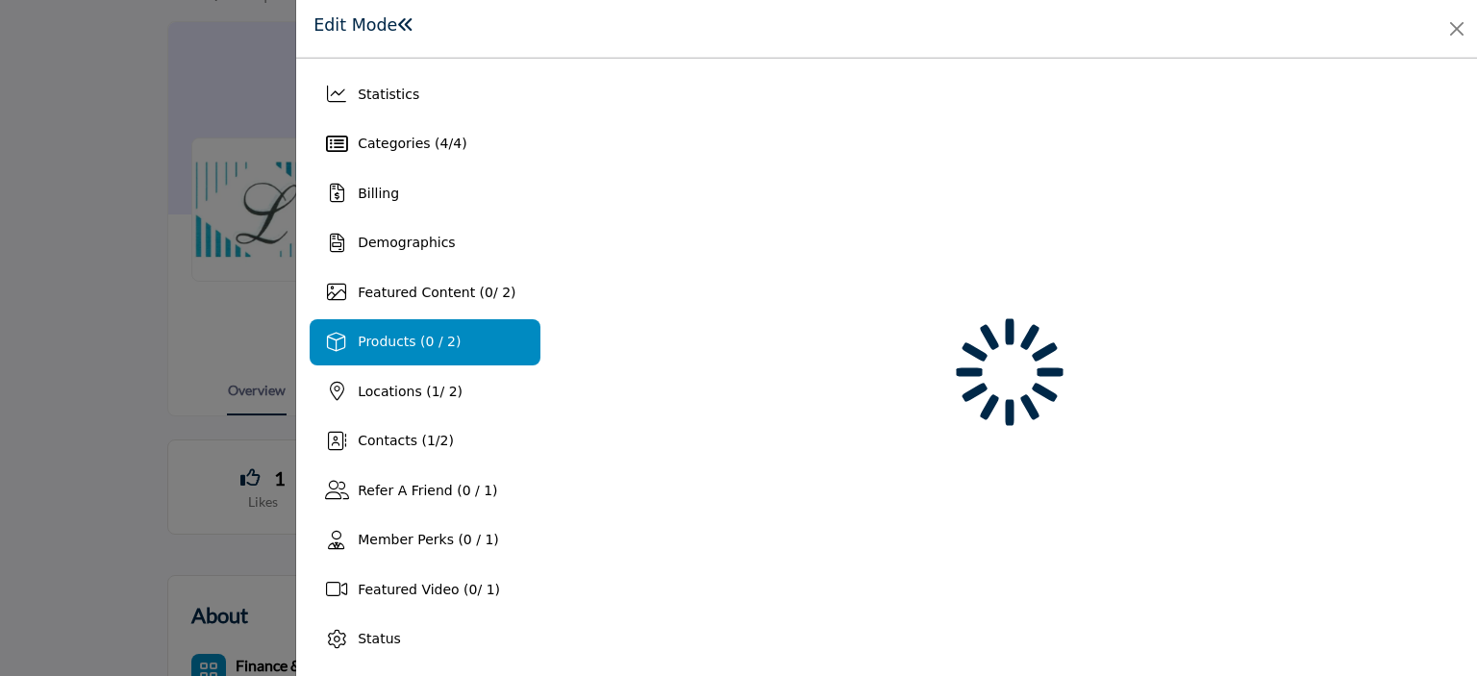
scroll to position [50, 0]
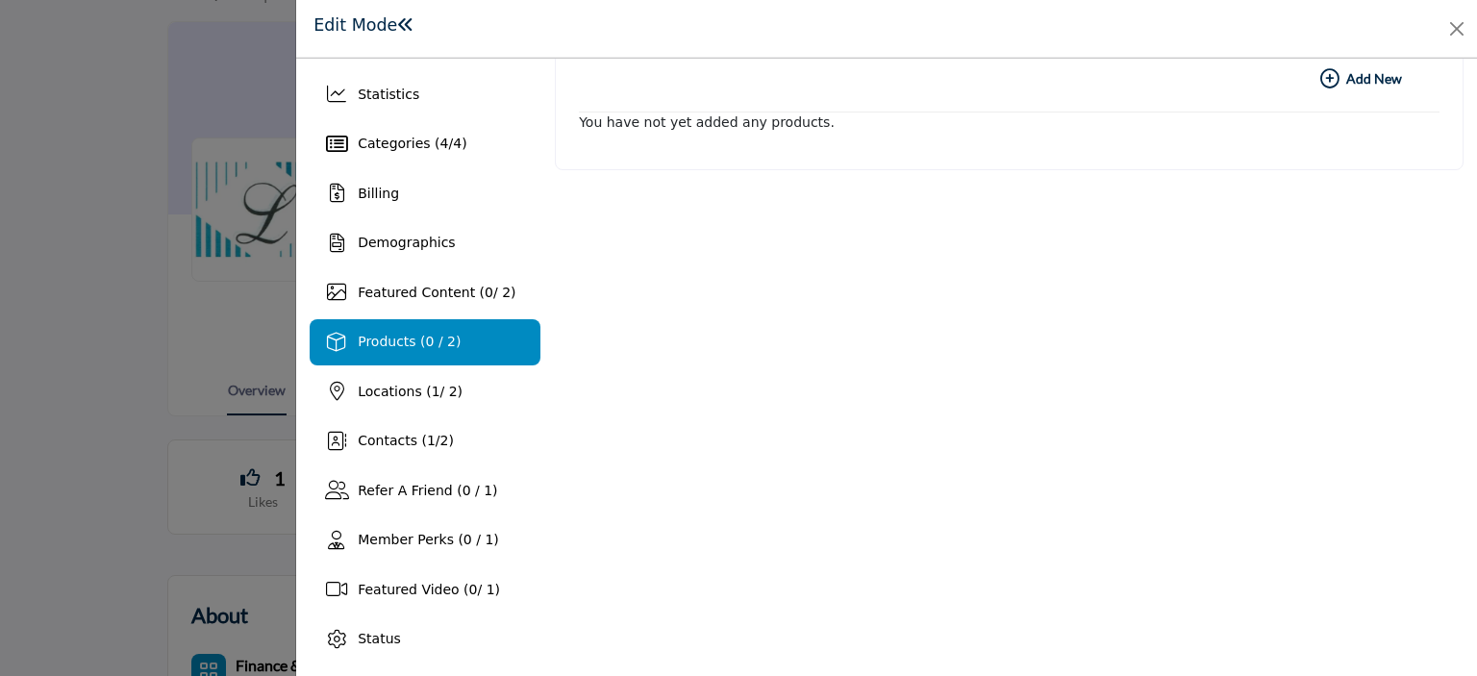
click at [625, 122] on p "You have not yet added any products." at bounding box center [1009, 122] width 860 height 20
click at [627, 104] on div "Add New Add New" at bounding box center [1009, 79] width 860 height 66
click at [1325, 76] on icon "button" at bounding box center [1329, 78] width 19 height 19
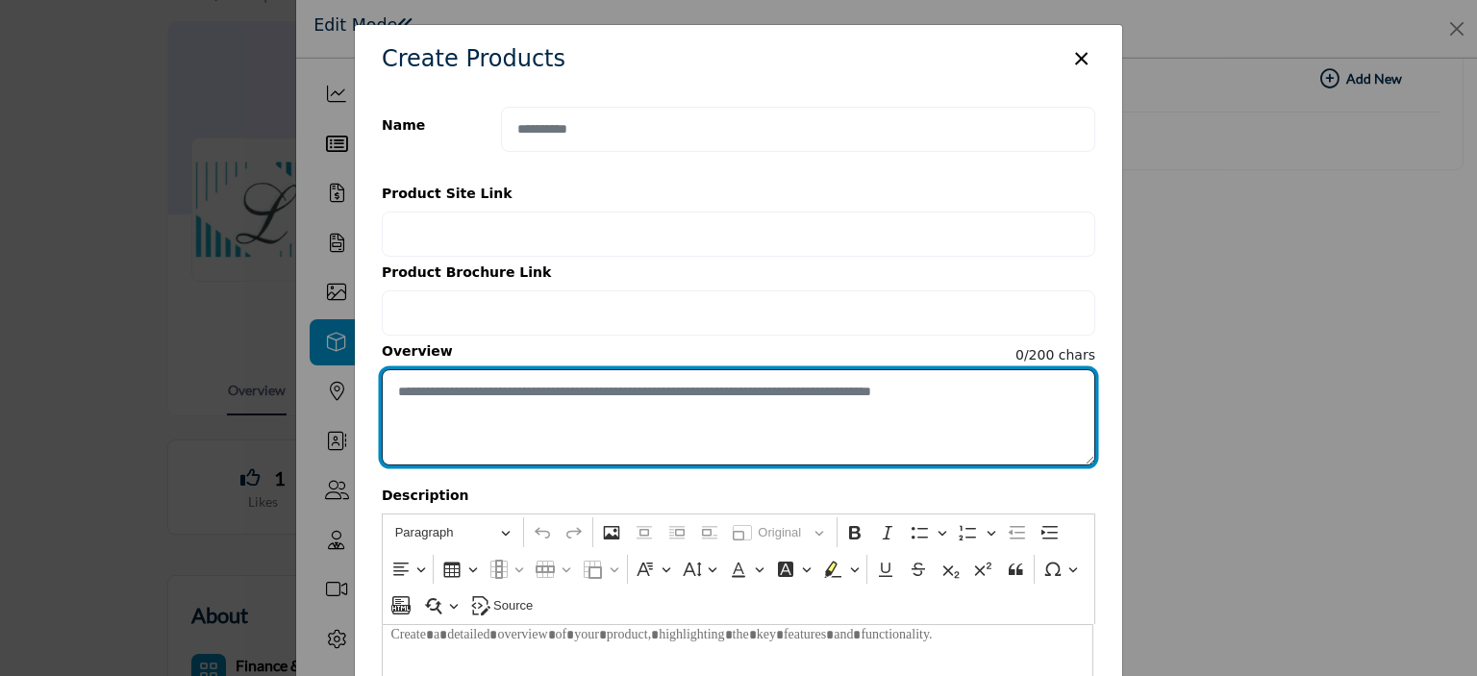
click at [415, 395] on textarea "Enter short overview description" at bounding box center [738, 417] width 713 height 96
type textarea "**********"
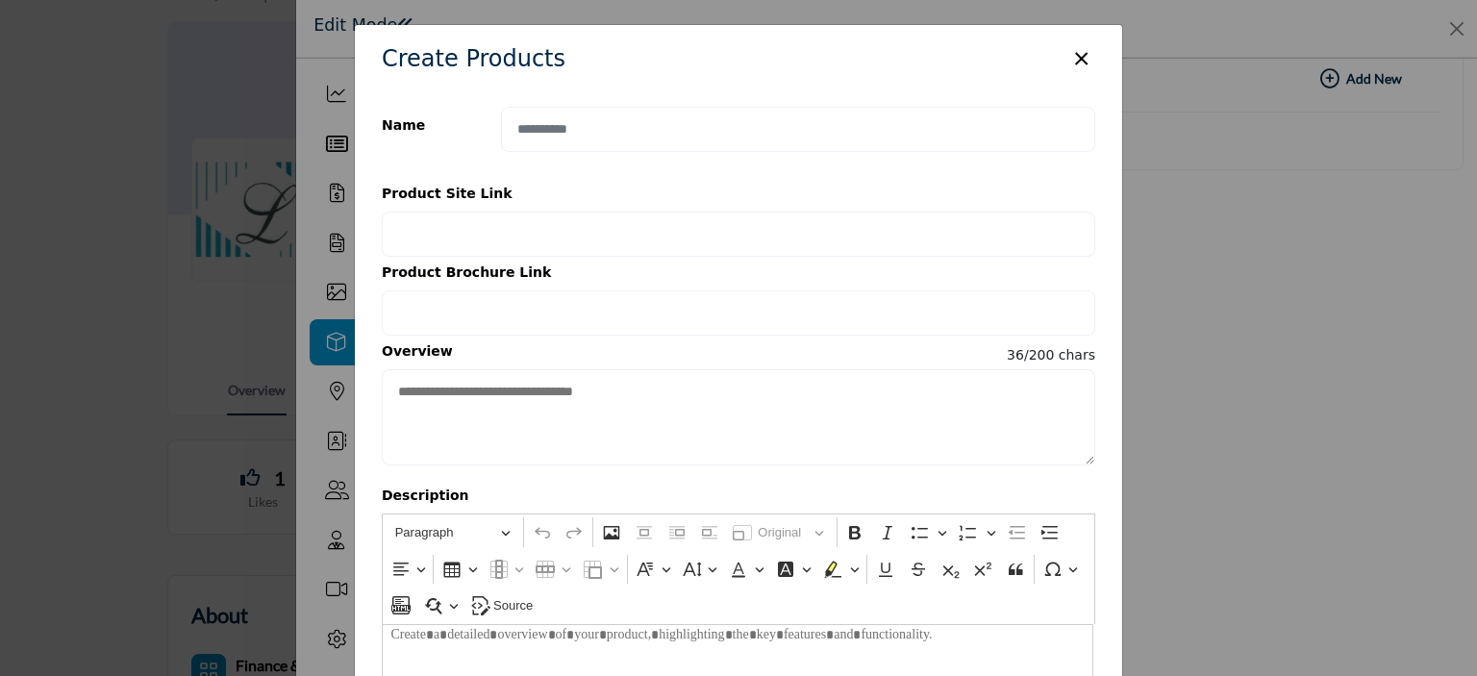
click at [670, 203] on div "Product Site Link" at bounding box center [738, 198] width 713 height 28
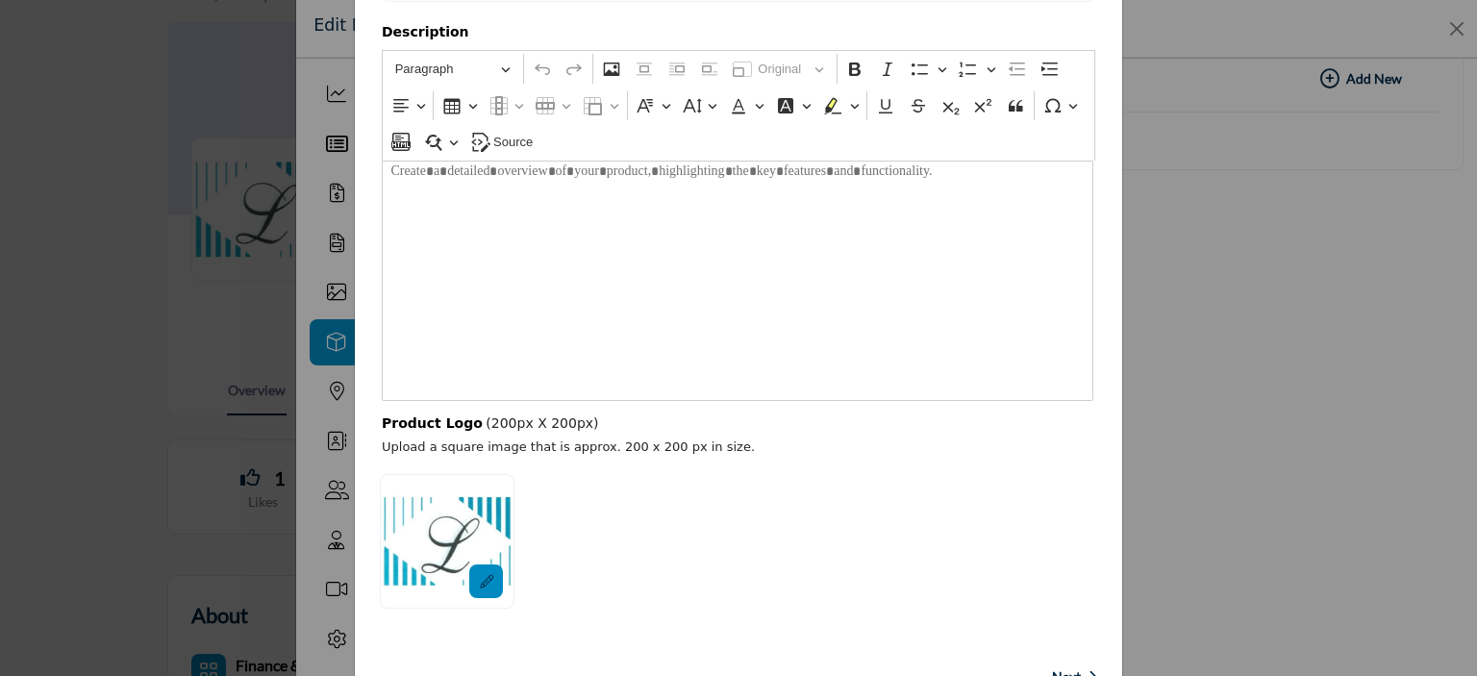
scroll to position [526, 0]
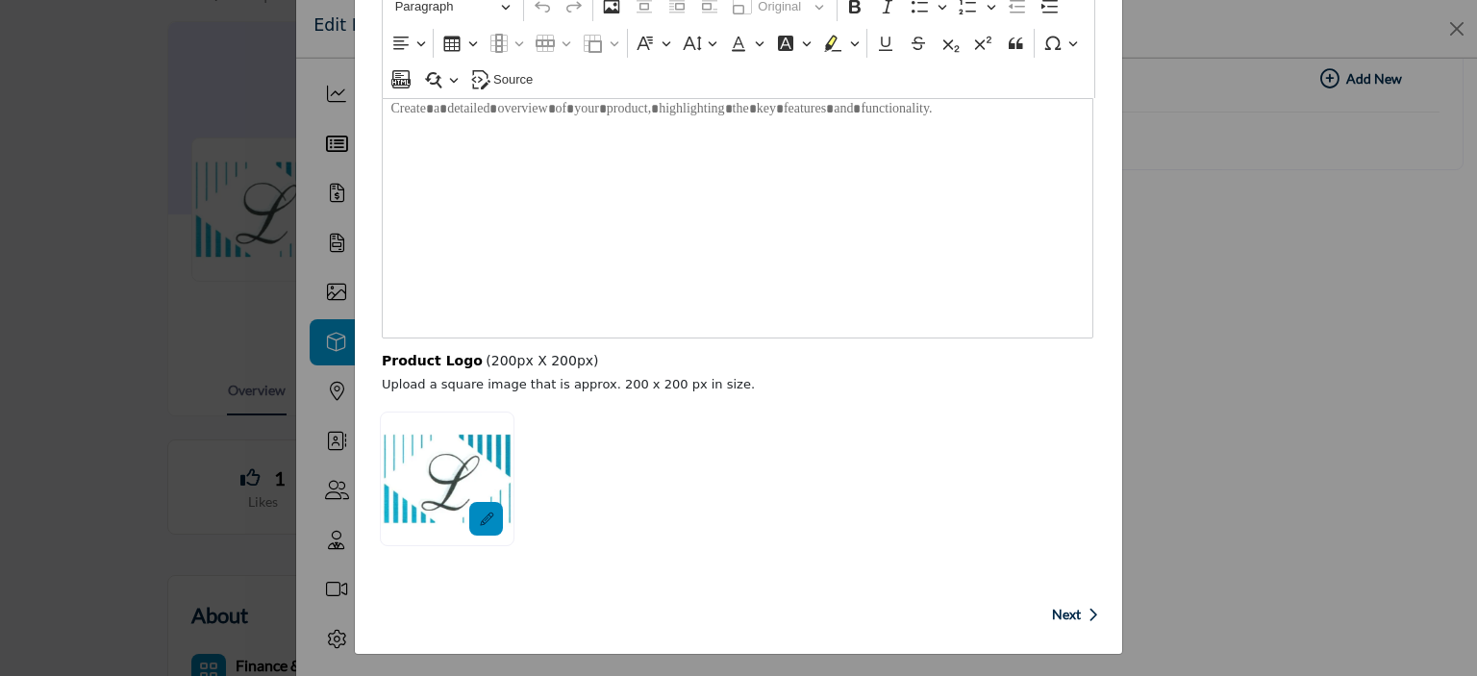
drag, startPoint x: 1061, startPoint y: 610, endPoint x: 995, endPoint y: 550, distance: 89.2
click at [1061, 609] on span "Next" at bounding box center [1066, 614] width 29 height 19
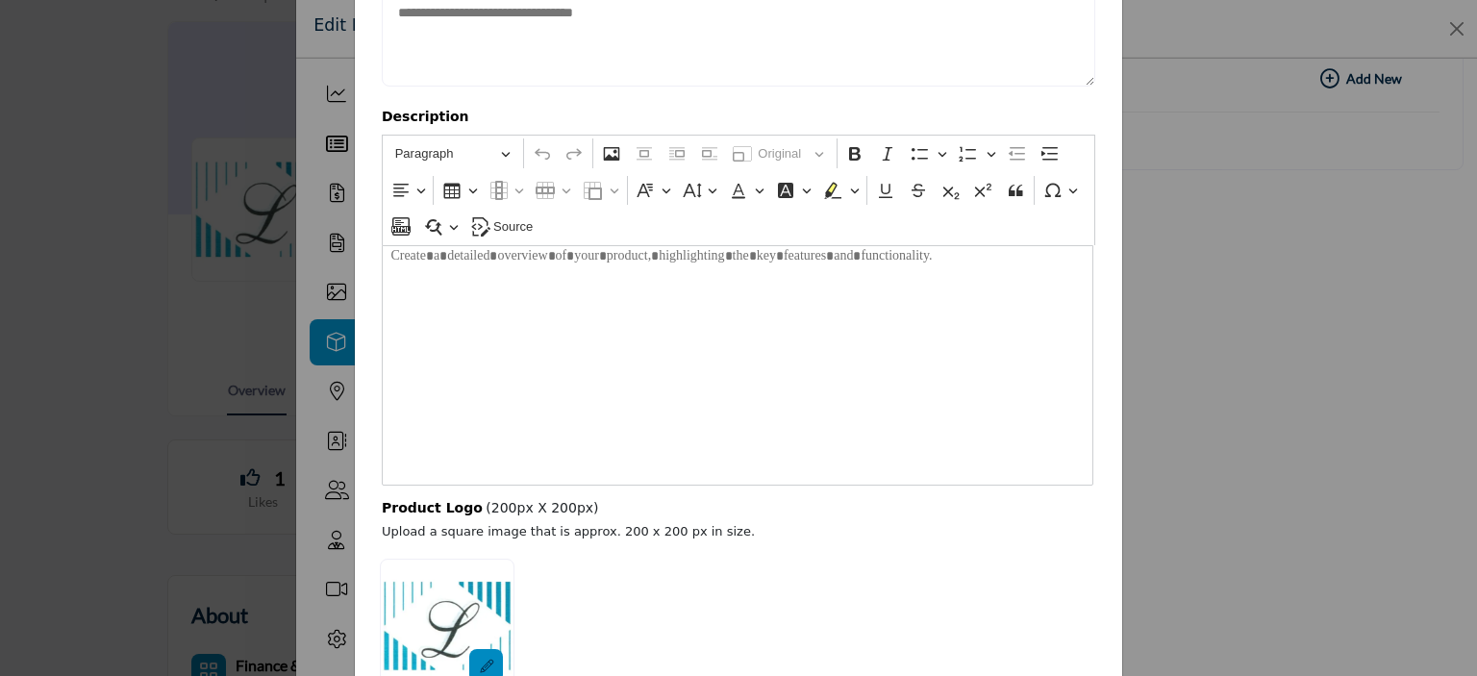
scroll to position [258, 0]
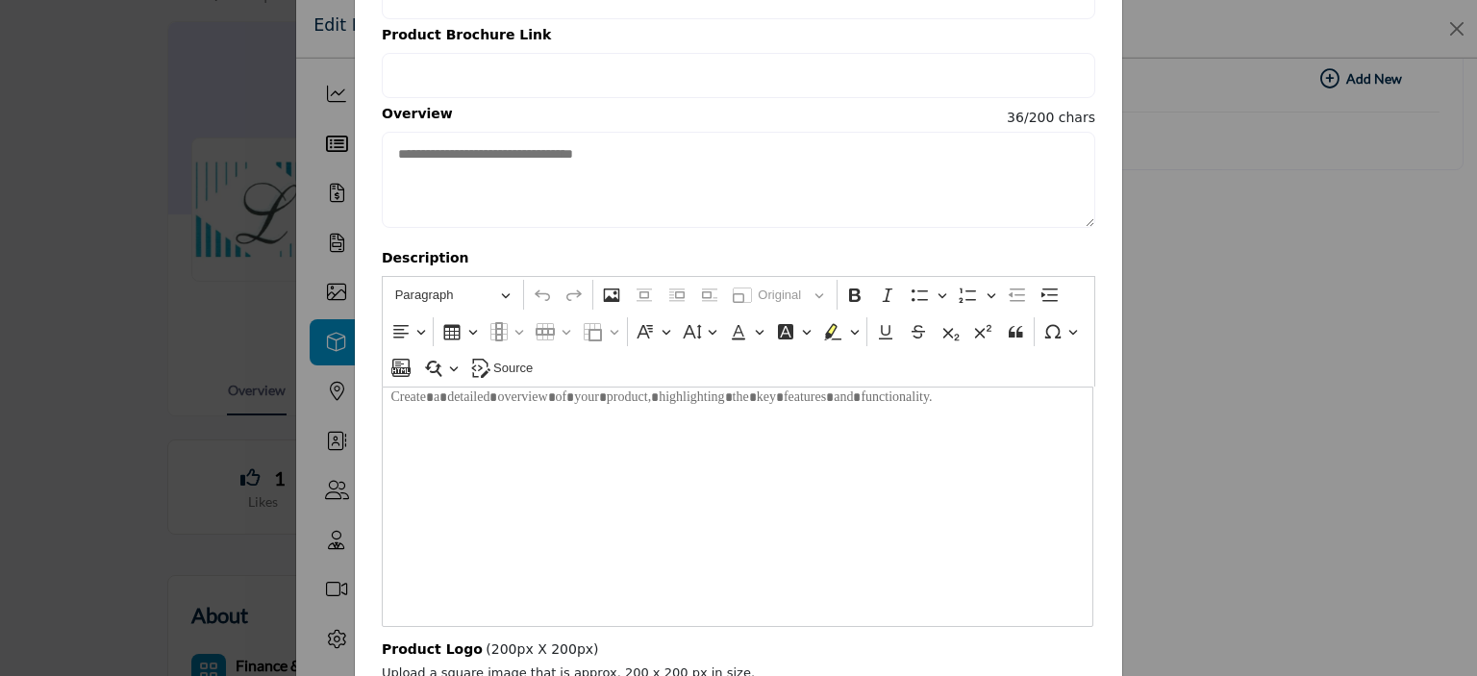
click at [431, 410] on p "Editor editing area: main" at bounding box center [736, 401] width 693 height 28
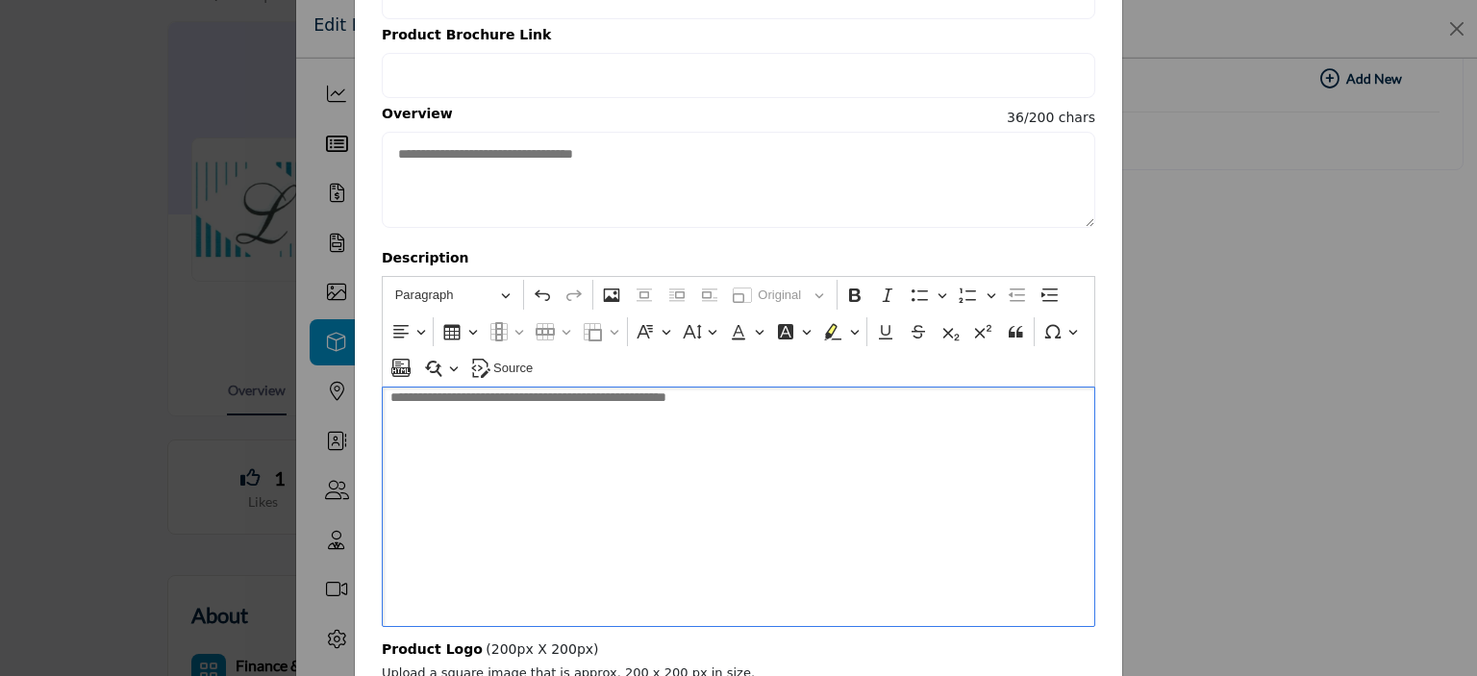
click at [775, 463] on div "**********" at bounding box center [738, 506] width 713 height 240
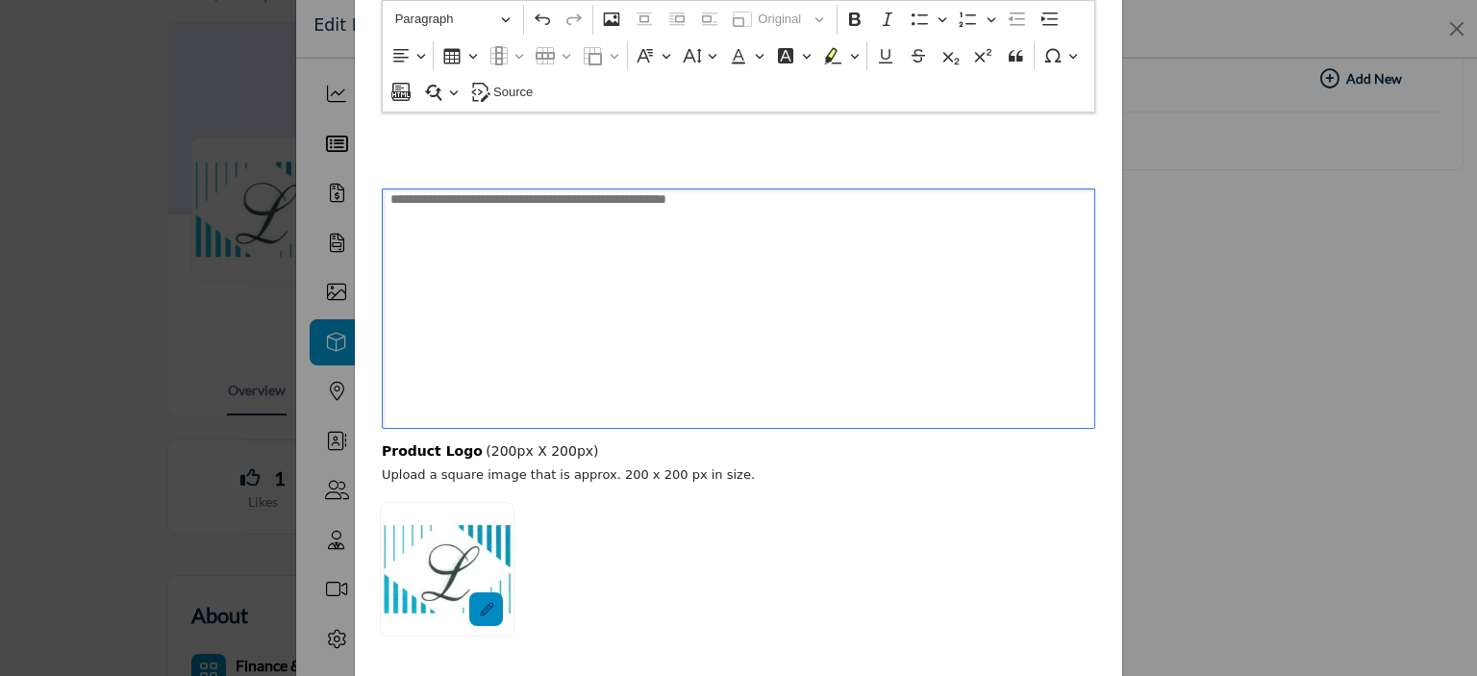
scroll to position [546, 0]
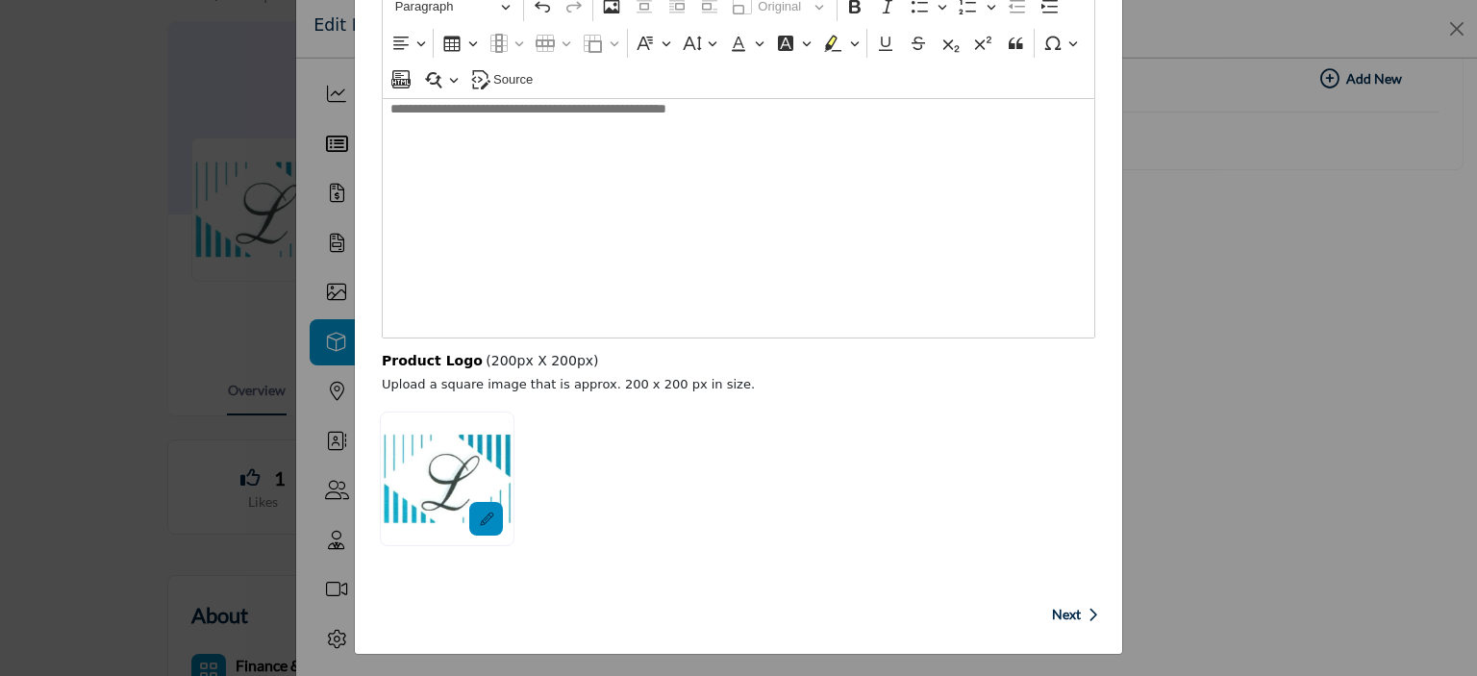
click at [1056, 611] on span "Next" at bounding box center [1066, 614] width 29 height 19
click at [1052, 607] on span "Next" at bounding box center [1066, 614] width 29 height 19
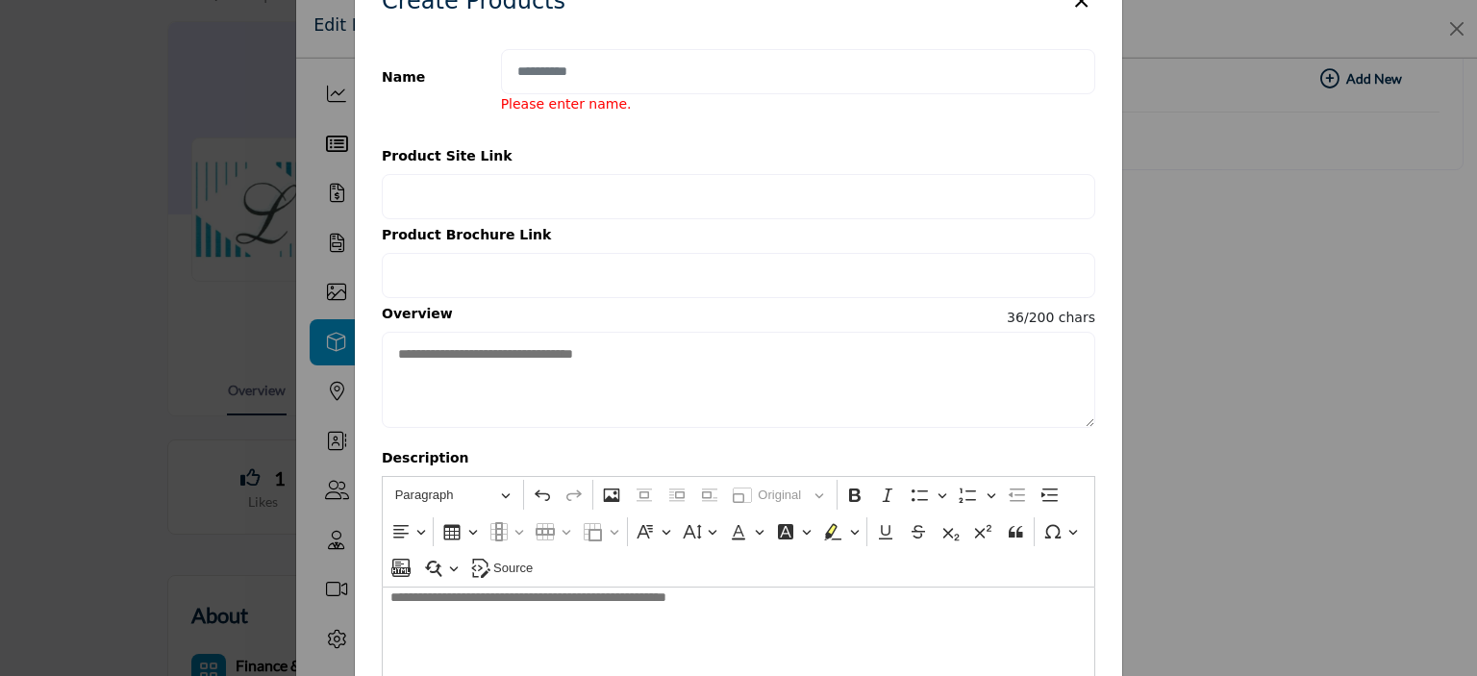
scroll to position [0, 0]
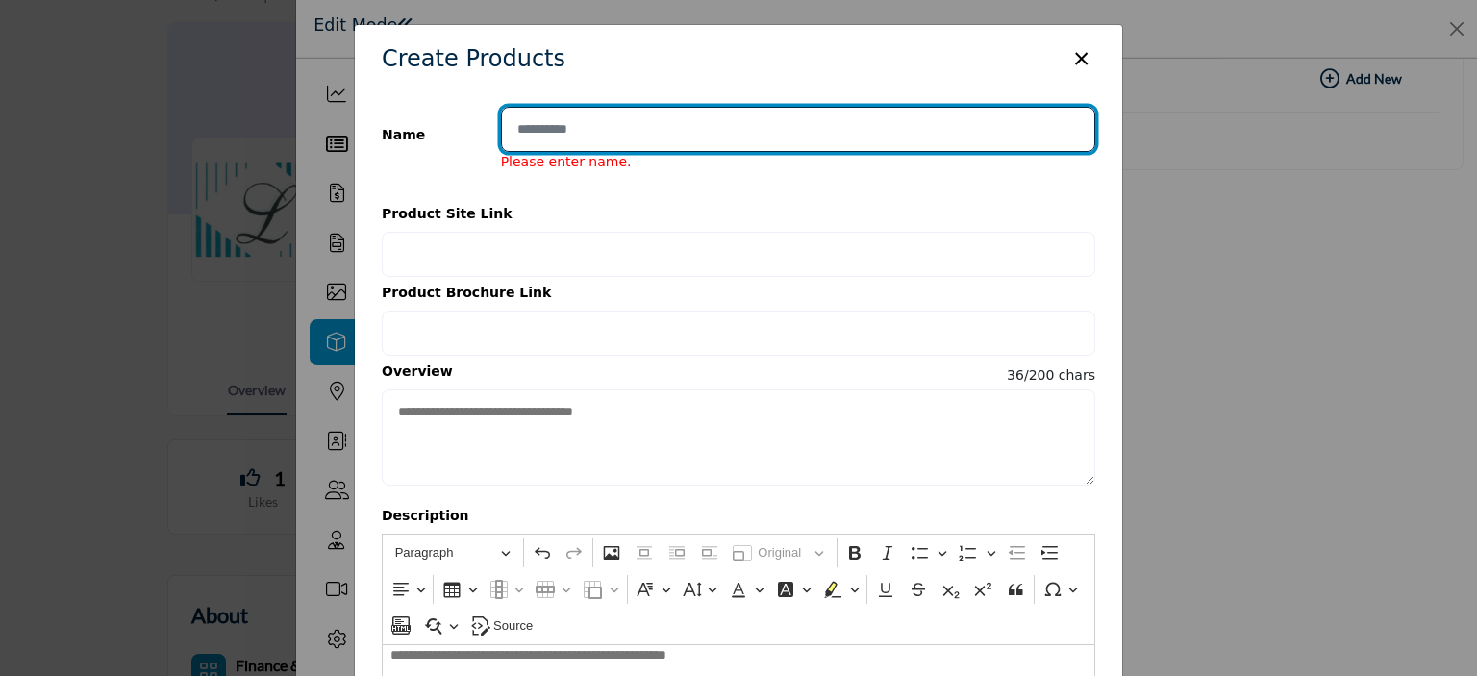
click at [645, 130] on input "Enter product name" at bounding box center [798, 129] width 594 height 45
type input "**********"
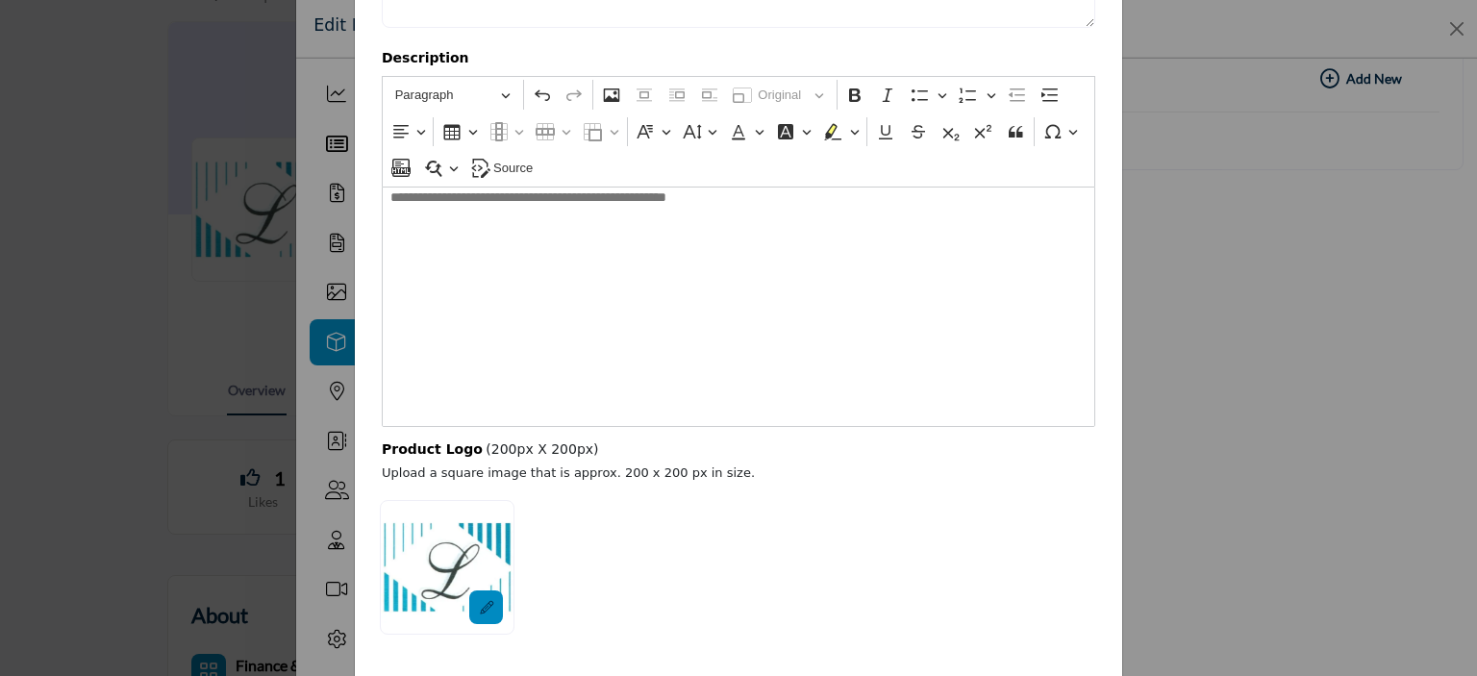
scroll to position [546, 0]
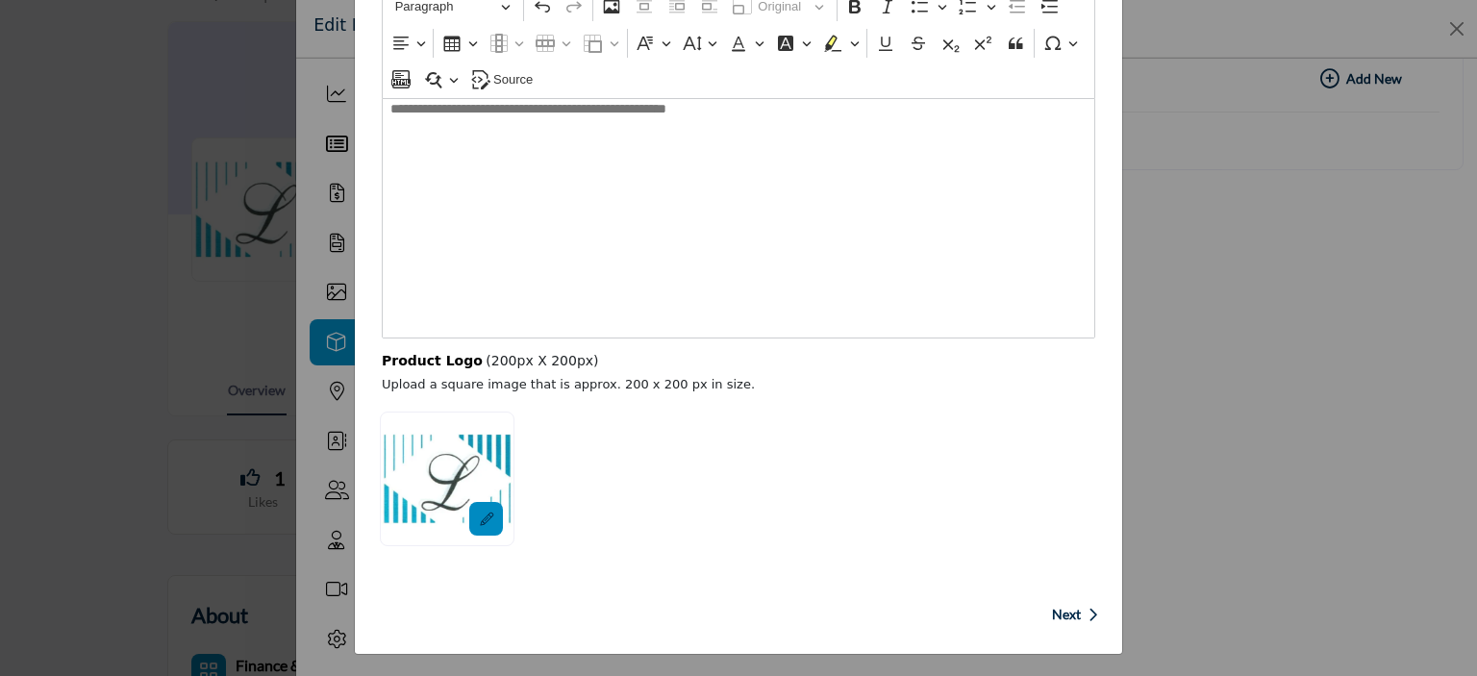
click at [1055, 605] on span "Next" at bounding box center [1066, 614] width 29 height 19
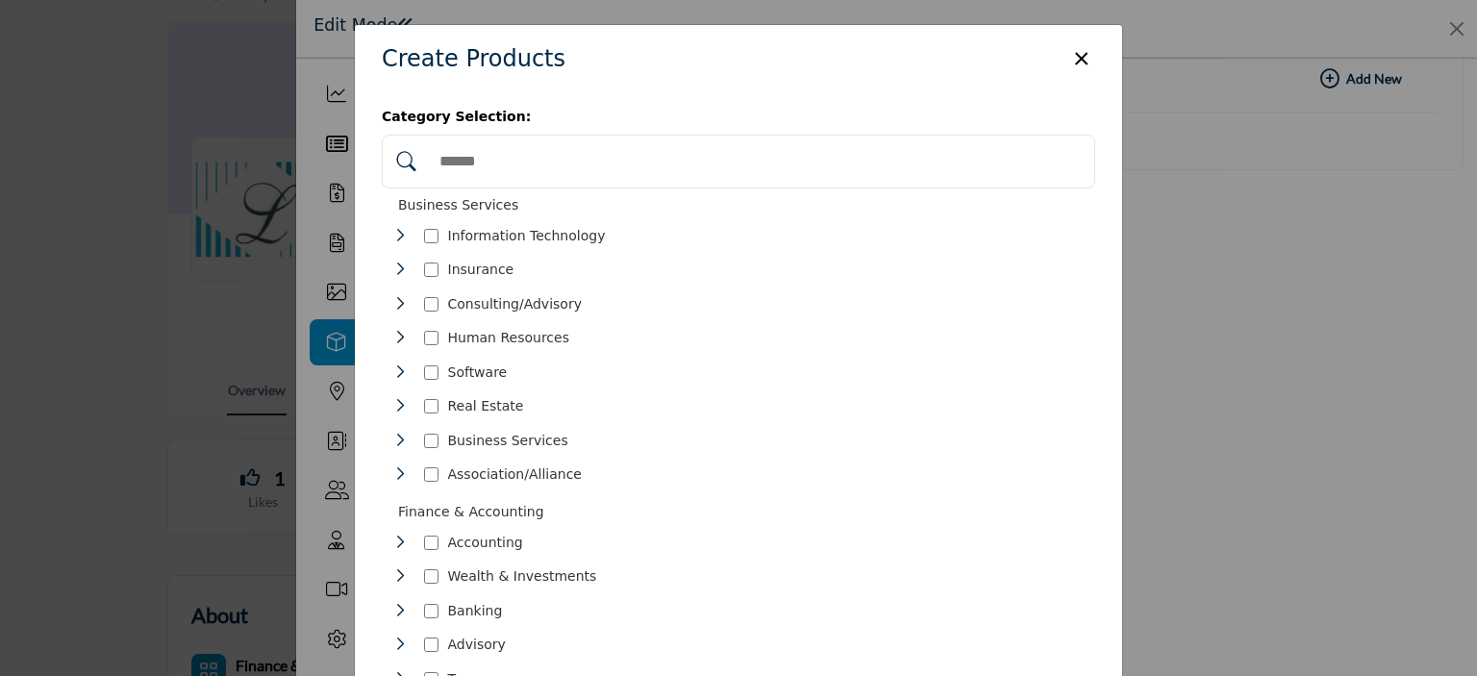
scroll to position [0, 0]
click at [392, 300] on icon "Toggle Category" at bounding box center [399, 303] width 15 height 15
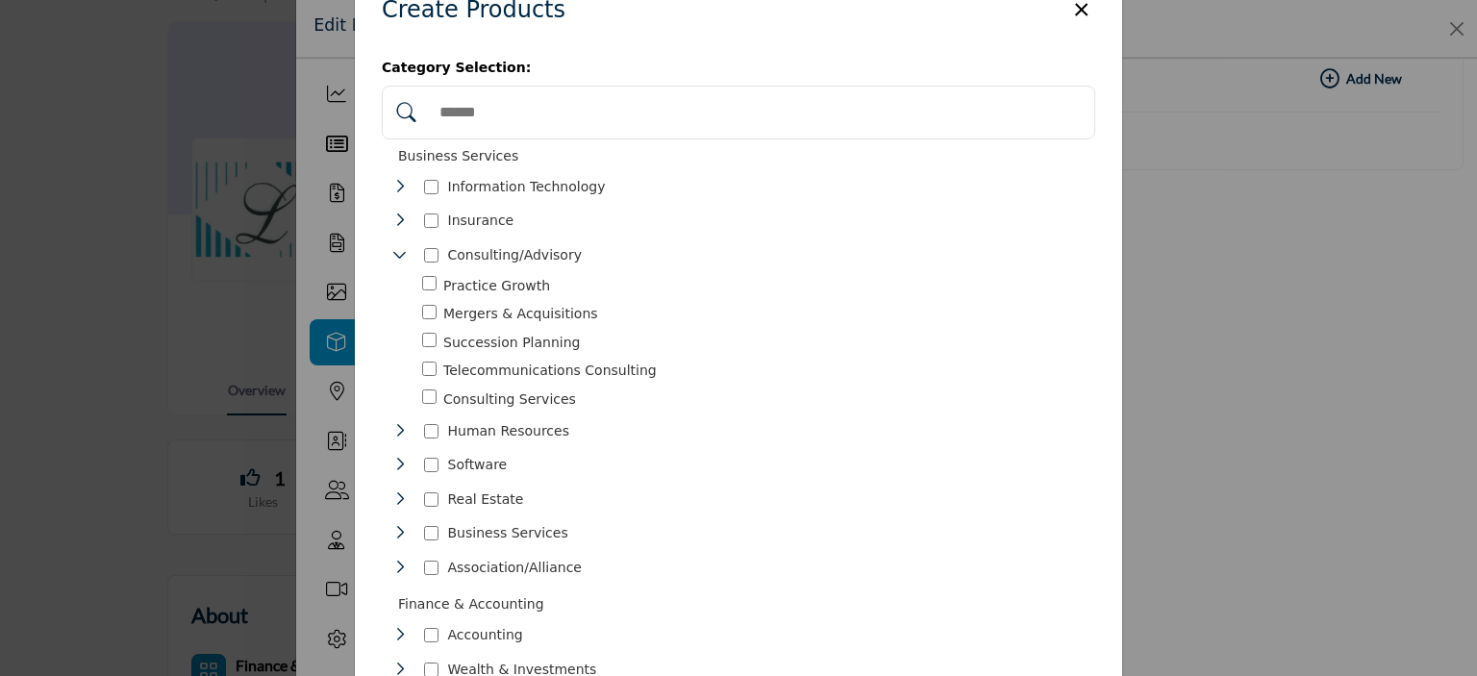
scroll to position [96, 0]
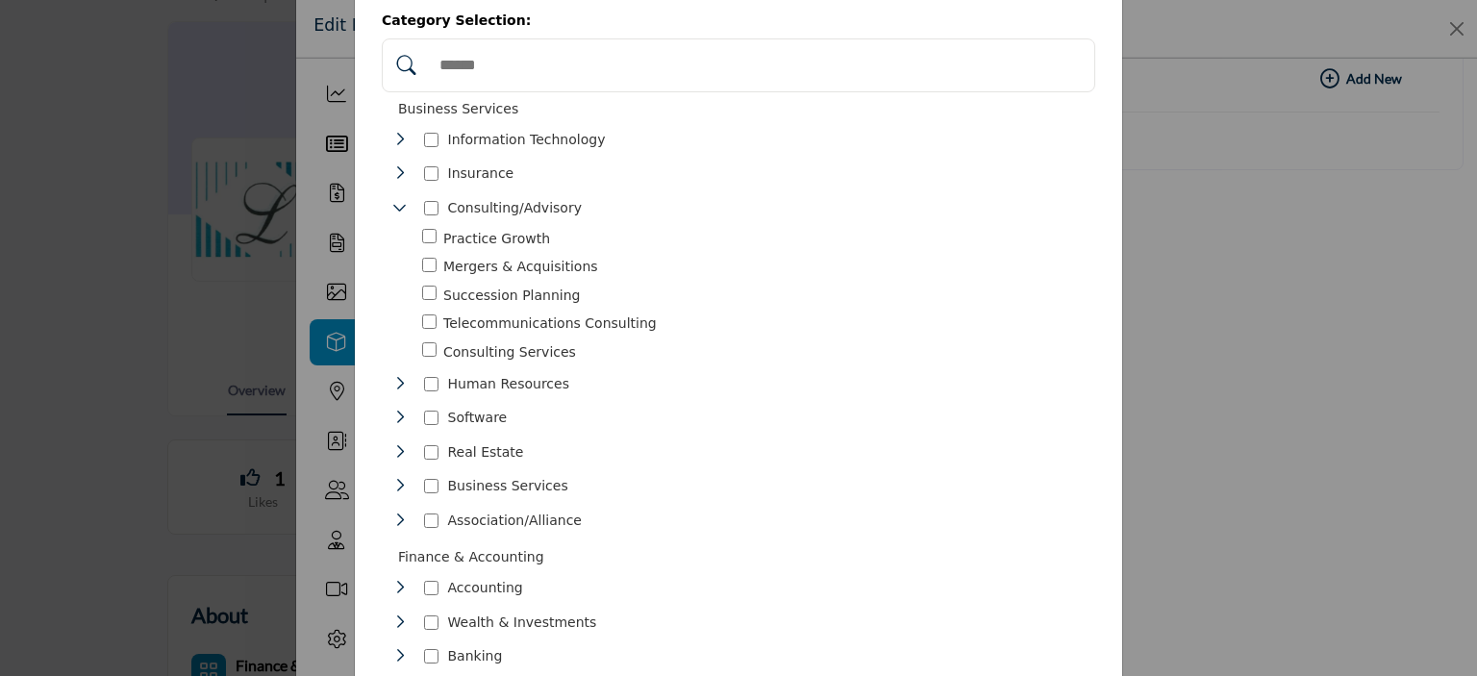
click at [399, 446] on icon "Toggle Category" at bounding box center [399, 451] width 15 height 15
click at [399, 507] on icon "Toggle Category" at bounding box center [399, 514] width 15 height 15
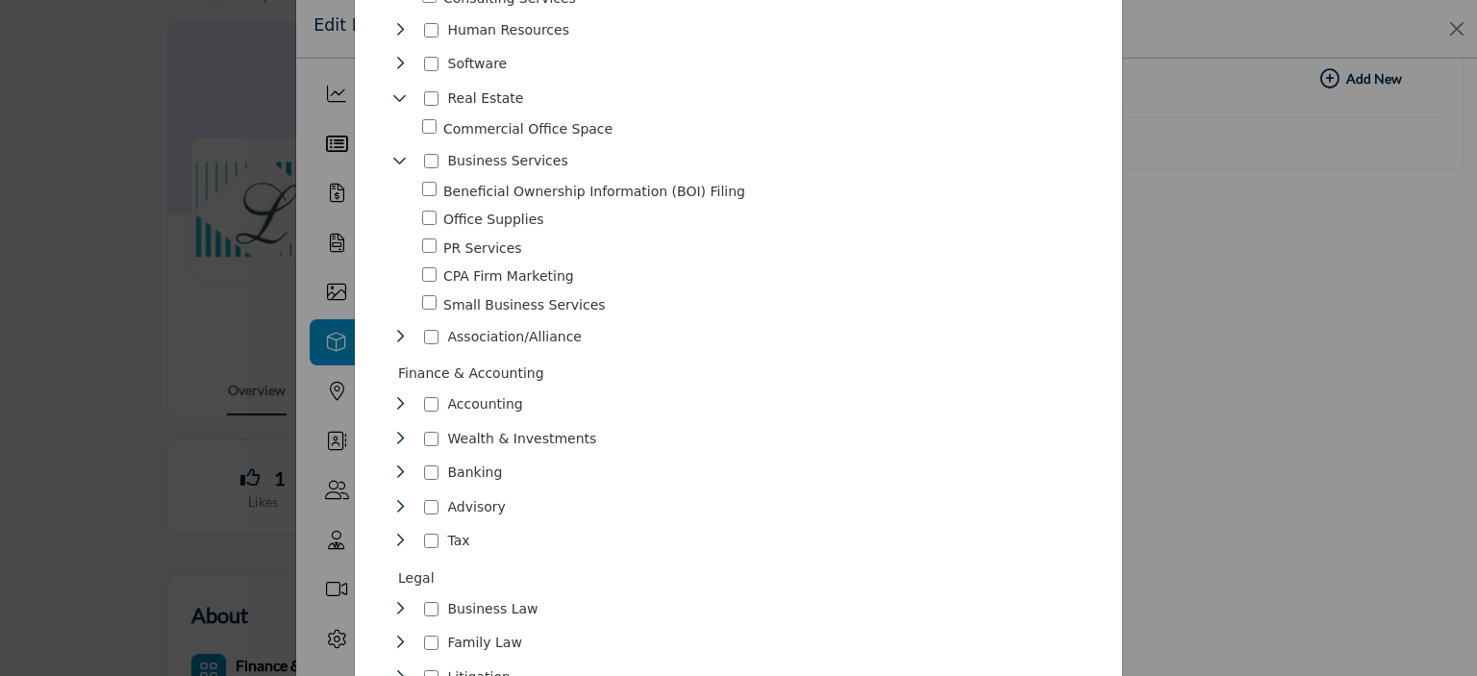
scroll to position [481, 0]
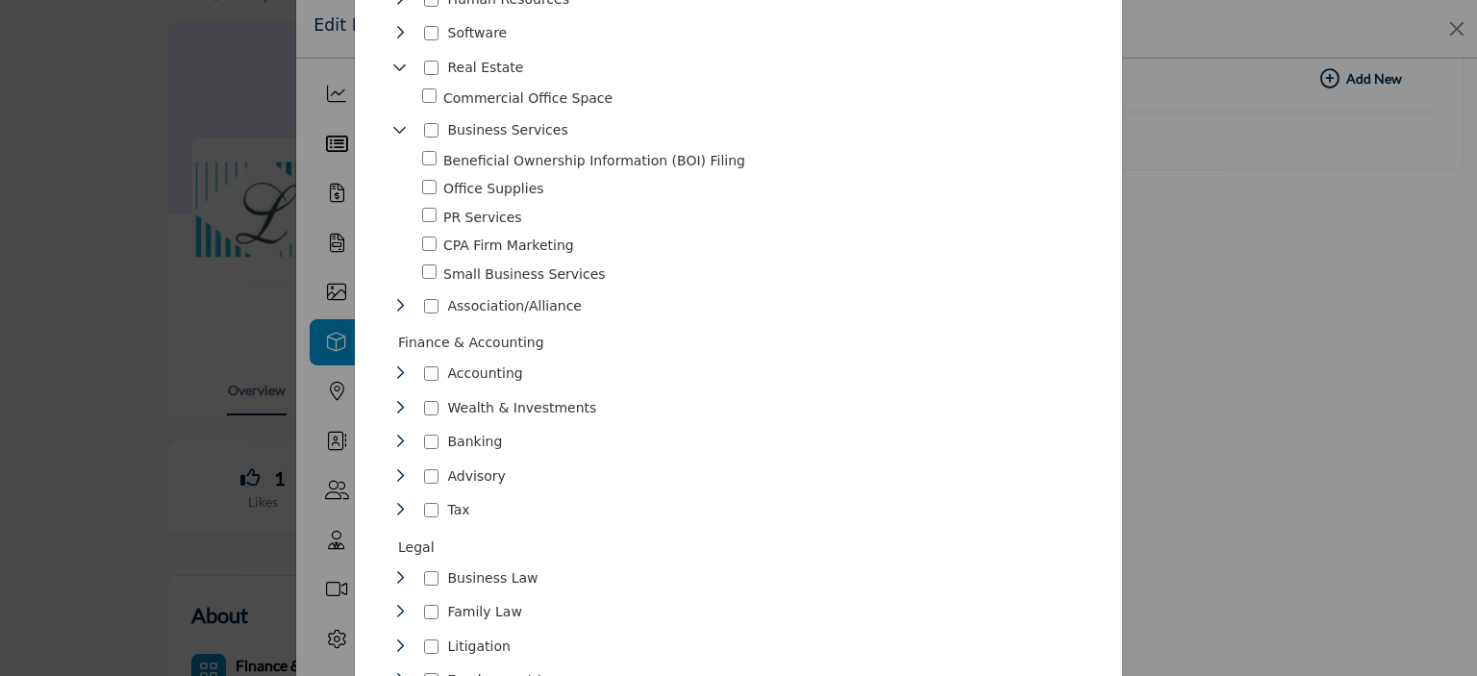
click at [392, 468] on icon "Toggle Category" at bounding box center [399, 475] width 15 height 15
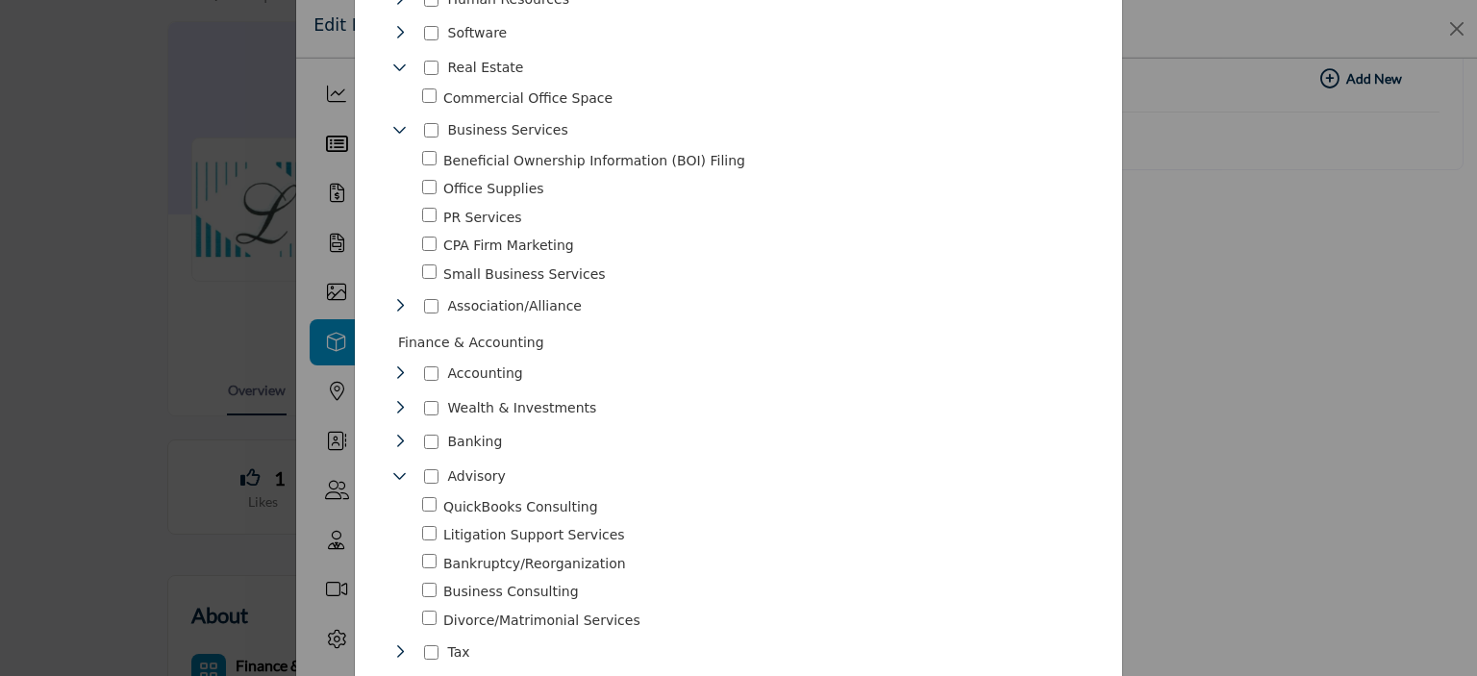
click at [392, 400] on icon "Toggle Category" at bounding box center [399, 407] width 15 height 15
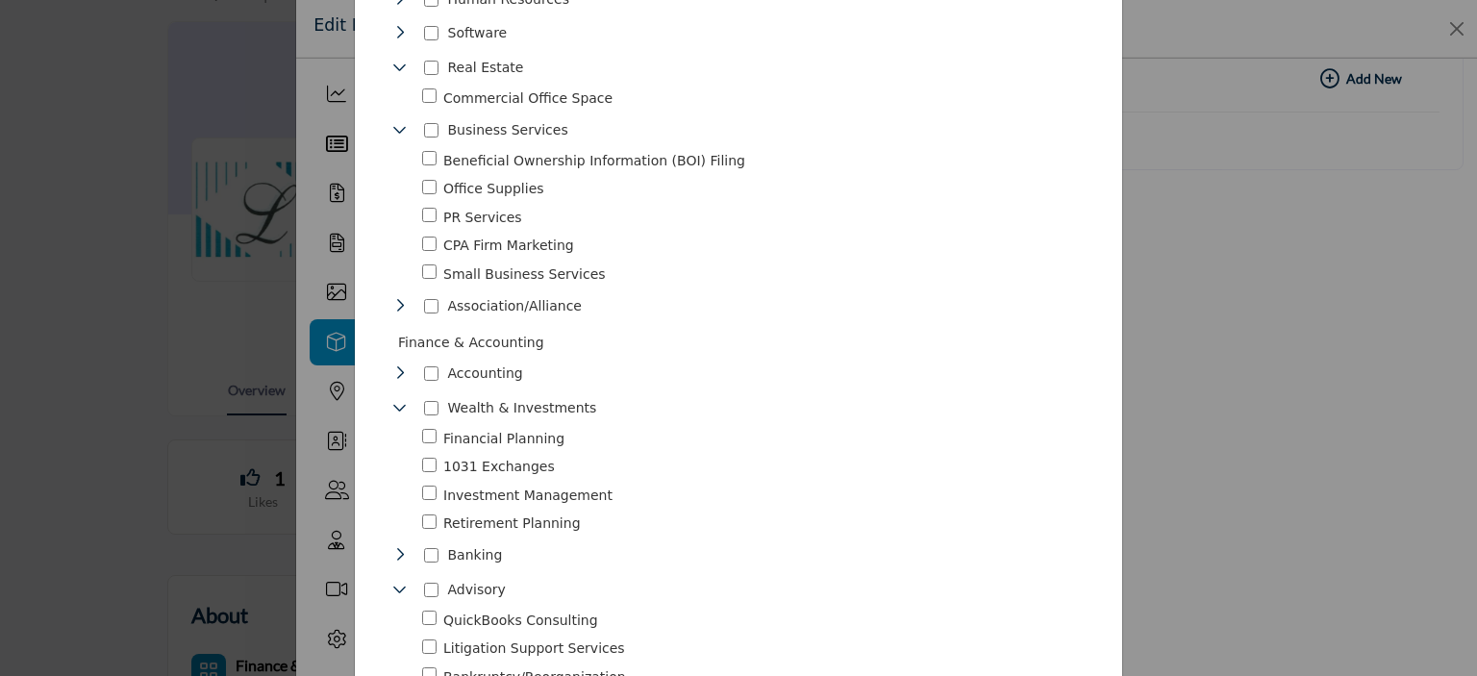
click at [392, 365] on icon "Toggle Category" at bounding box center [399, 372] width 15 height 15
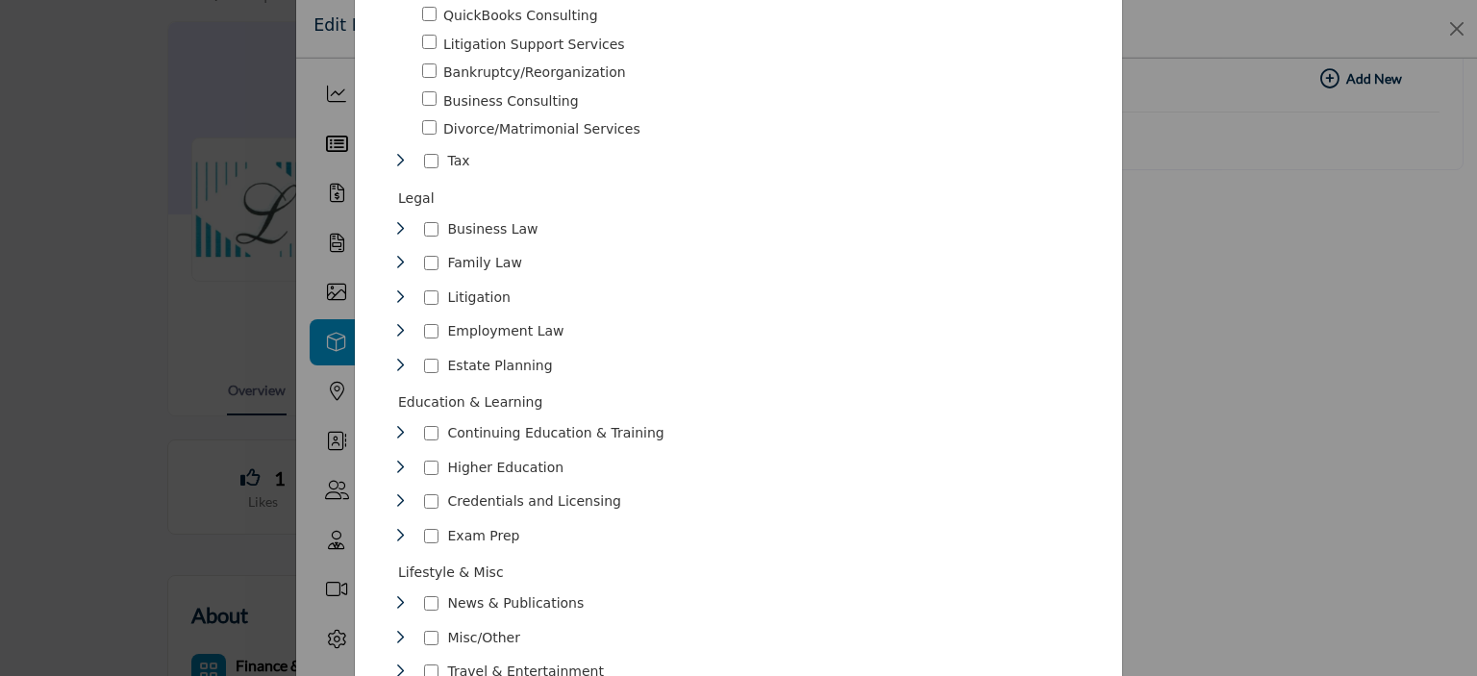
scroll to position [1346, 0]
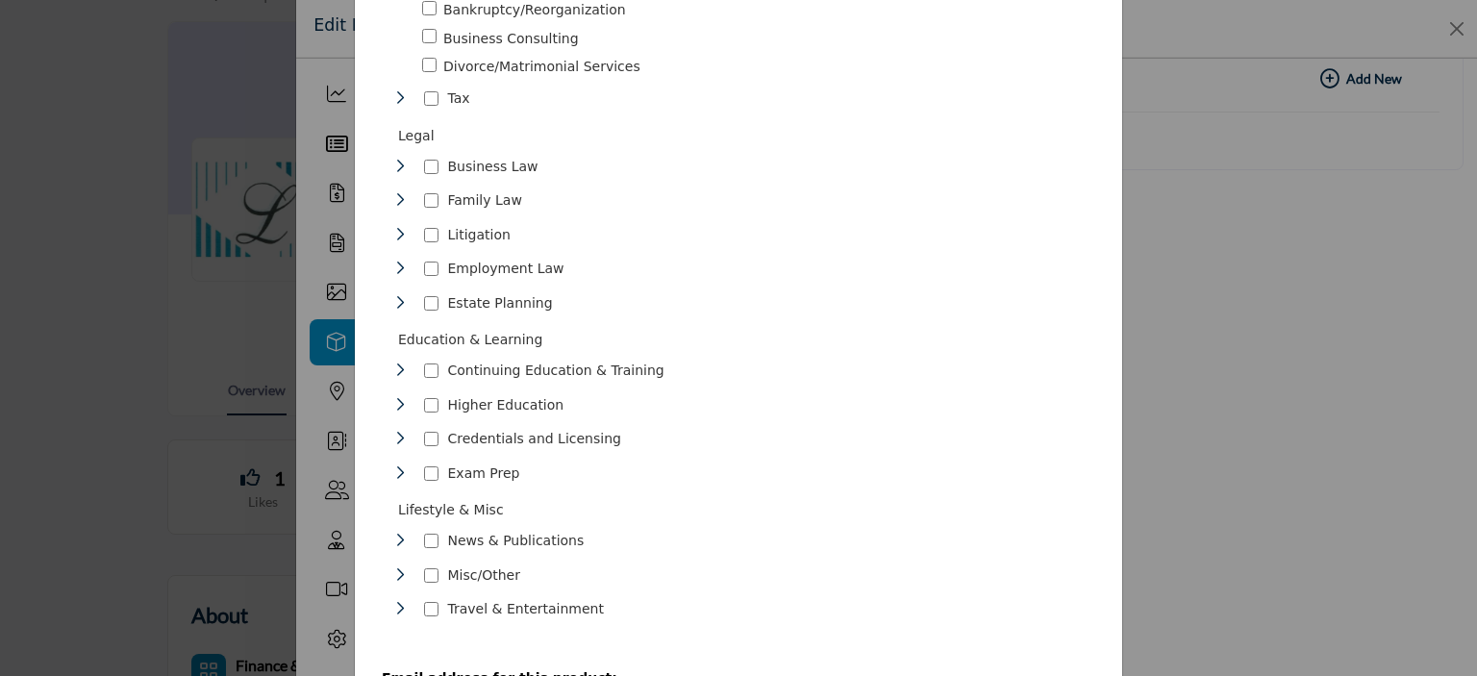
click at [396, 567] on icon "Toggle Category" at bounding box center [399, 574] width 15 height 15
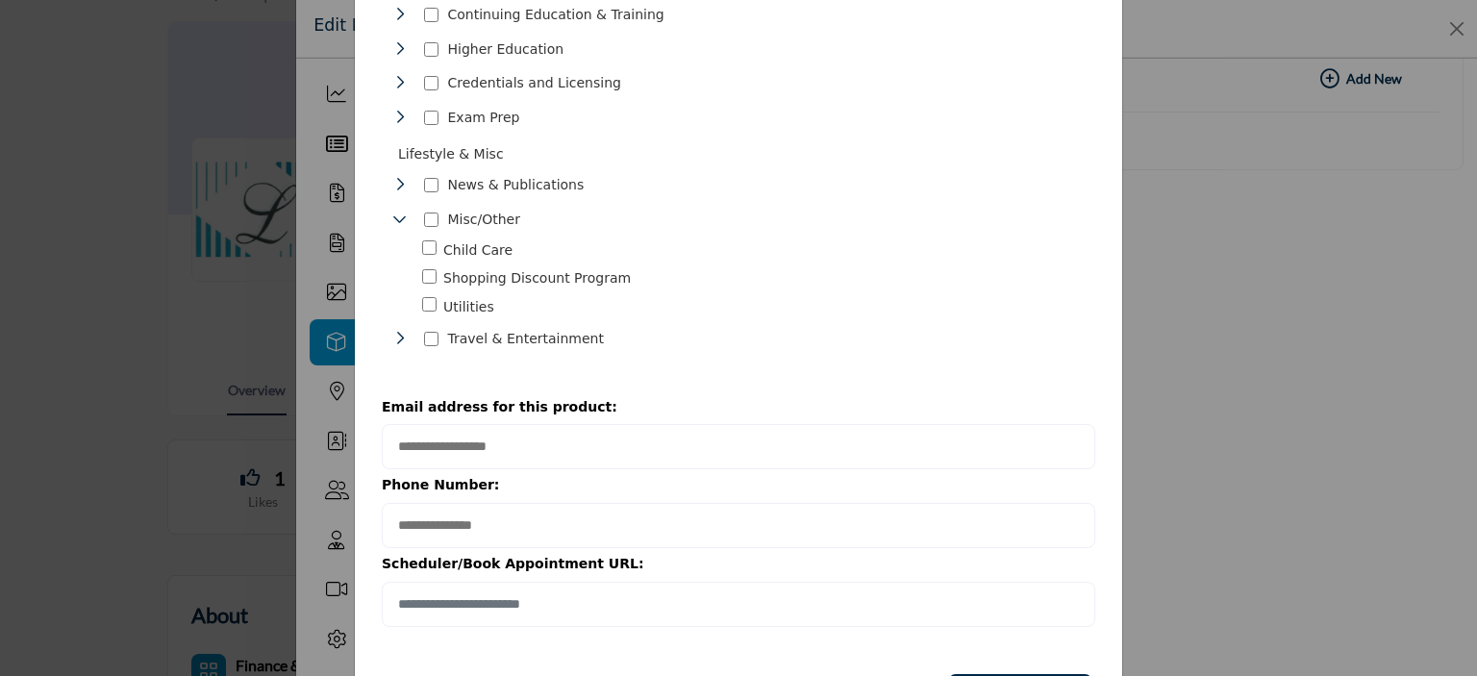
scroll to position [1763, 0]
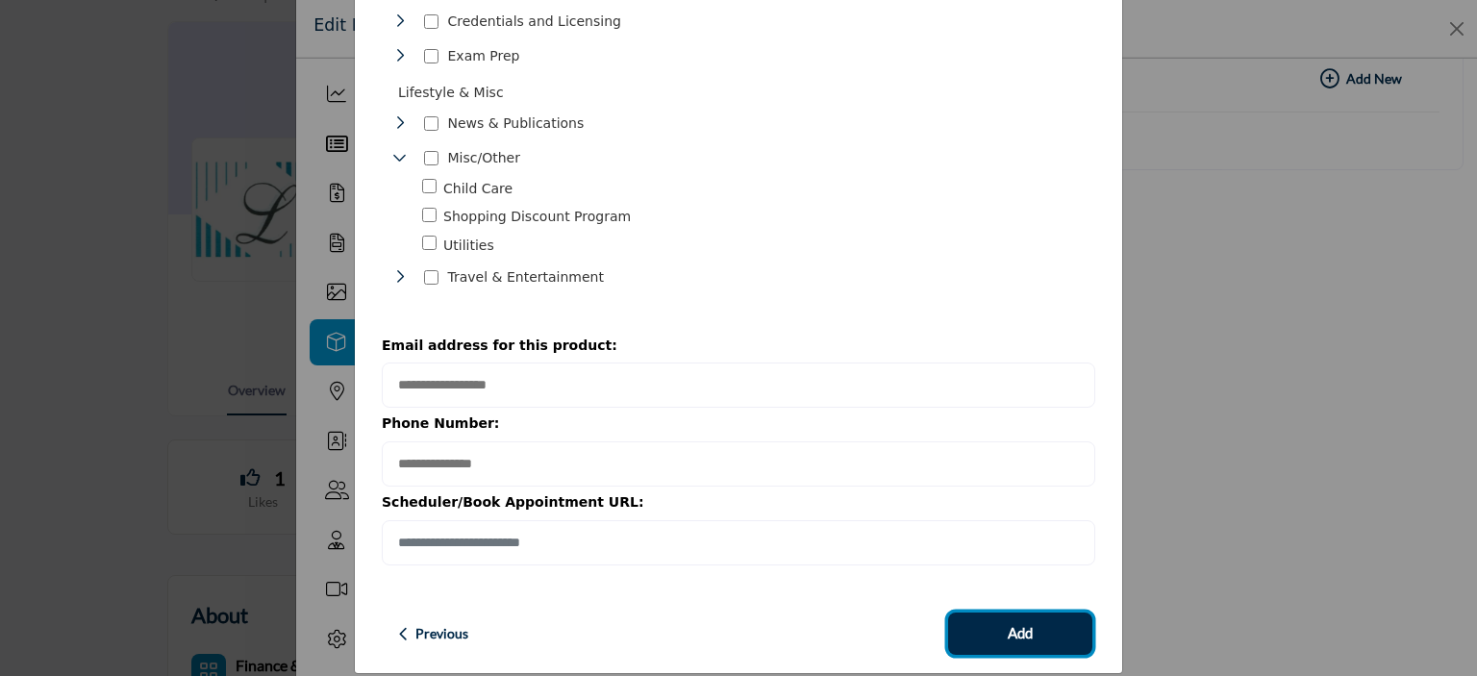
drag, startPoint x: 1048, startPoint y: 602, endPoint x: 1020, endPoint y: 585, distance: 32.3
click at [1048, 612] on button "Add" at bounding box center [1020, 633] width 144 height 42
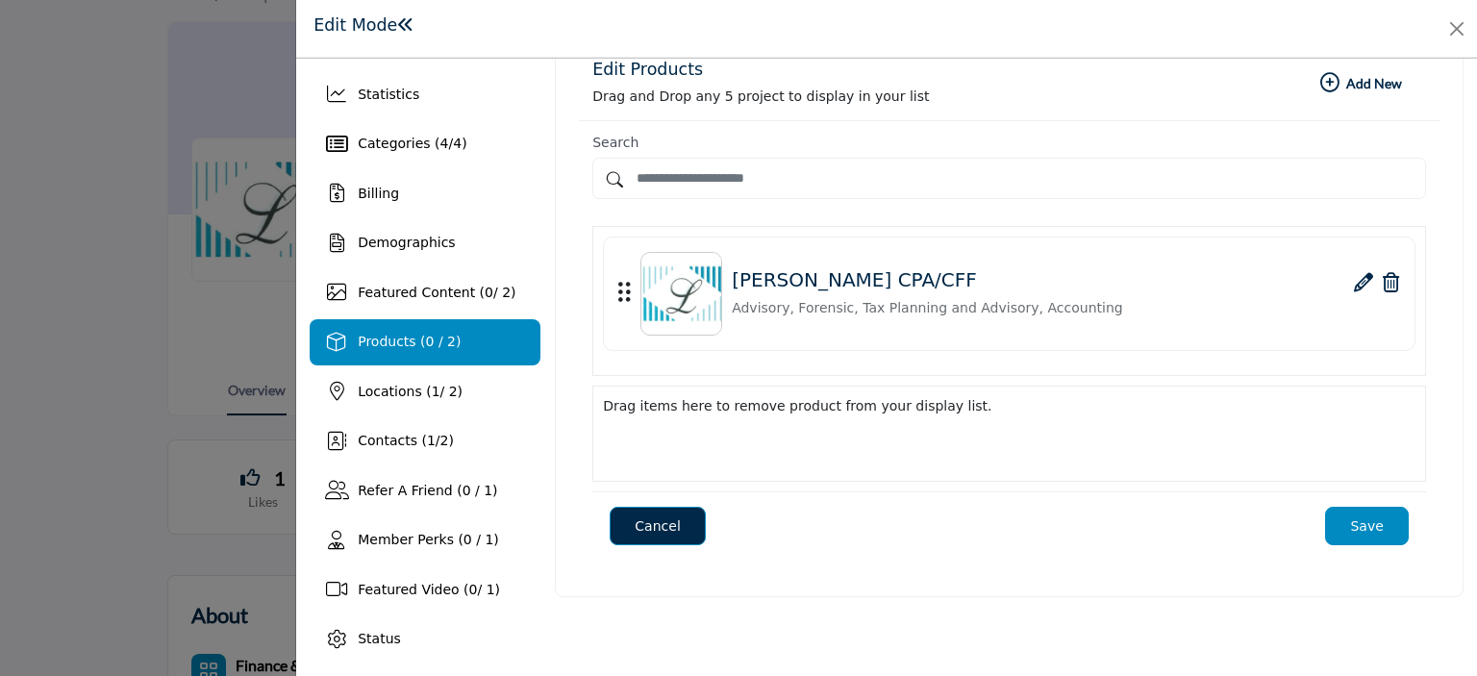
click at [1343, 533] on button "Save" at bounding box center [1367, 526] width 84 height 38
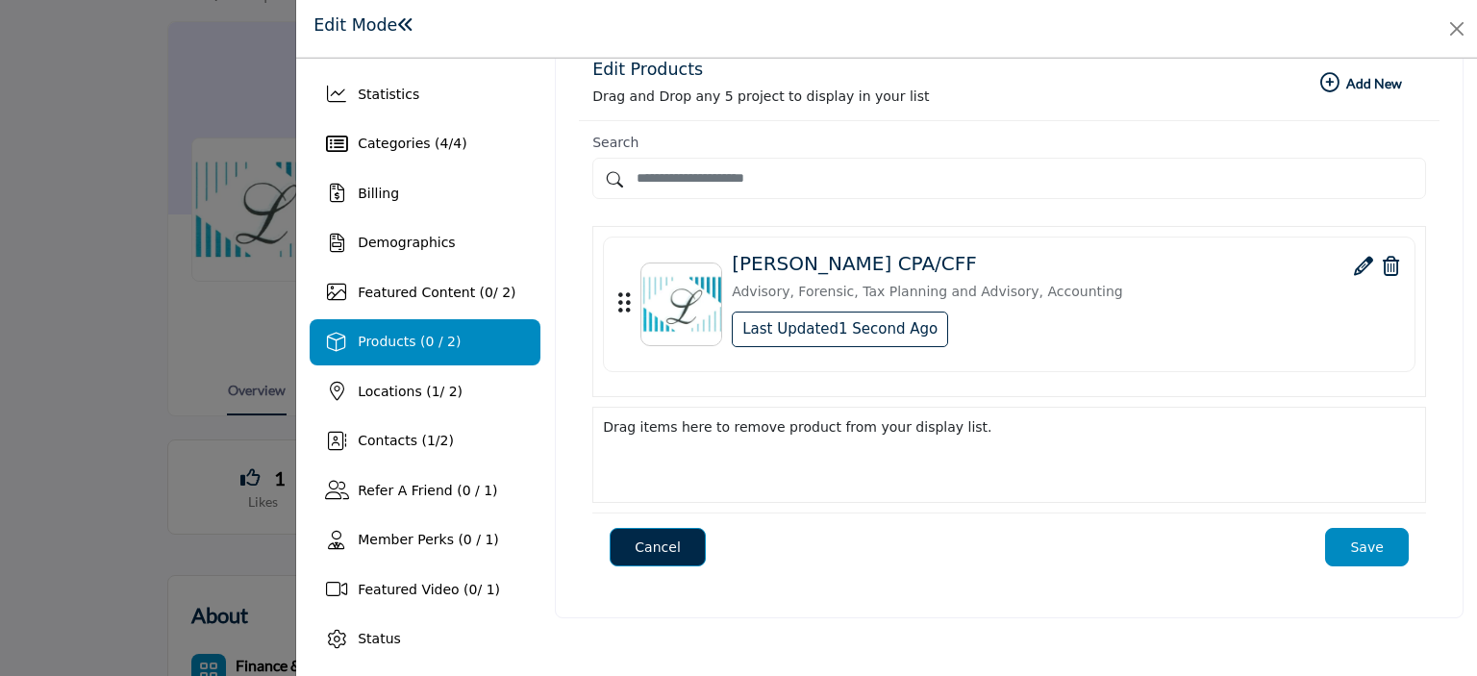
drag, startPoint x: 1360, startPoint y: 549, endPoint x: 740, endPoint y: 264, distance: 682.3
click at [1359, 549] on button "Save" at bounding box center [1367, 547] width 84 height 38
click at [1381, 546] on button "Save" at bounding box center [1367, 547] width 84 height 38
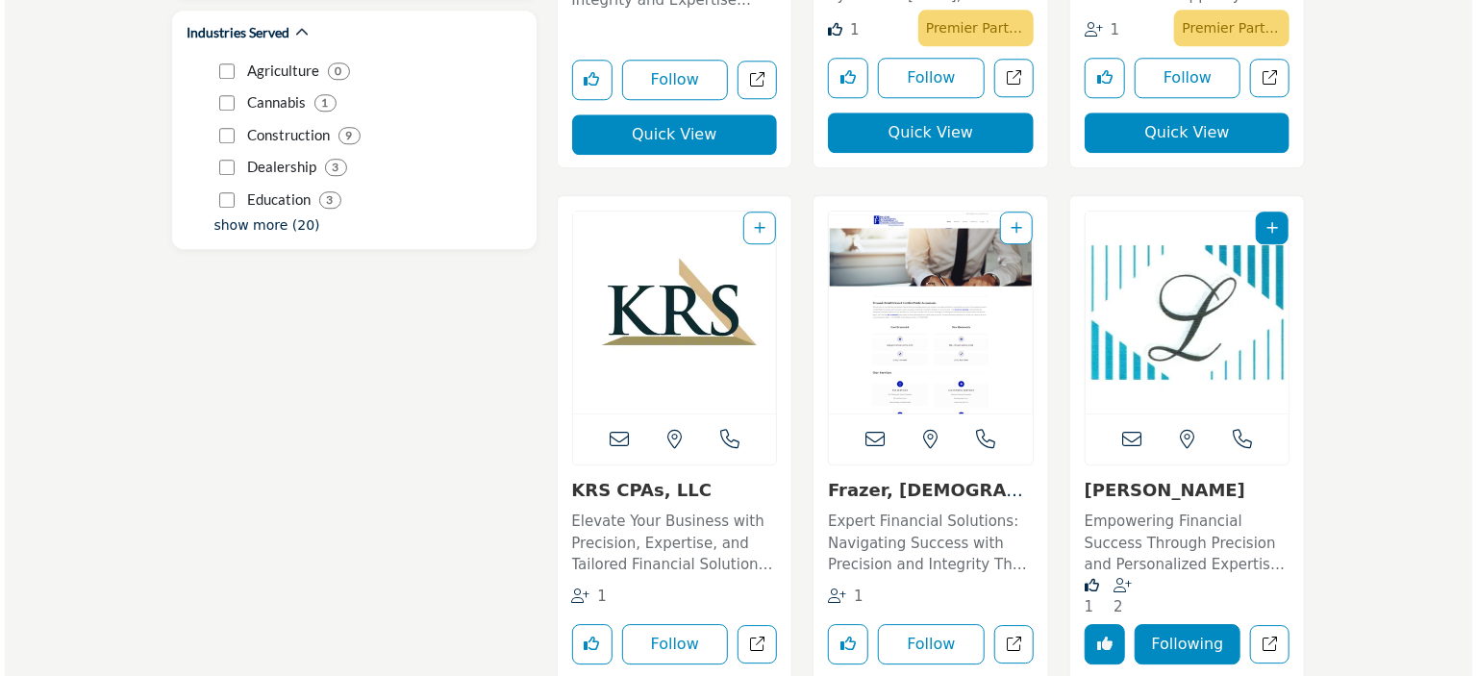
scroll to position [2692, 0]
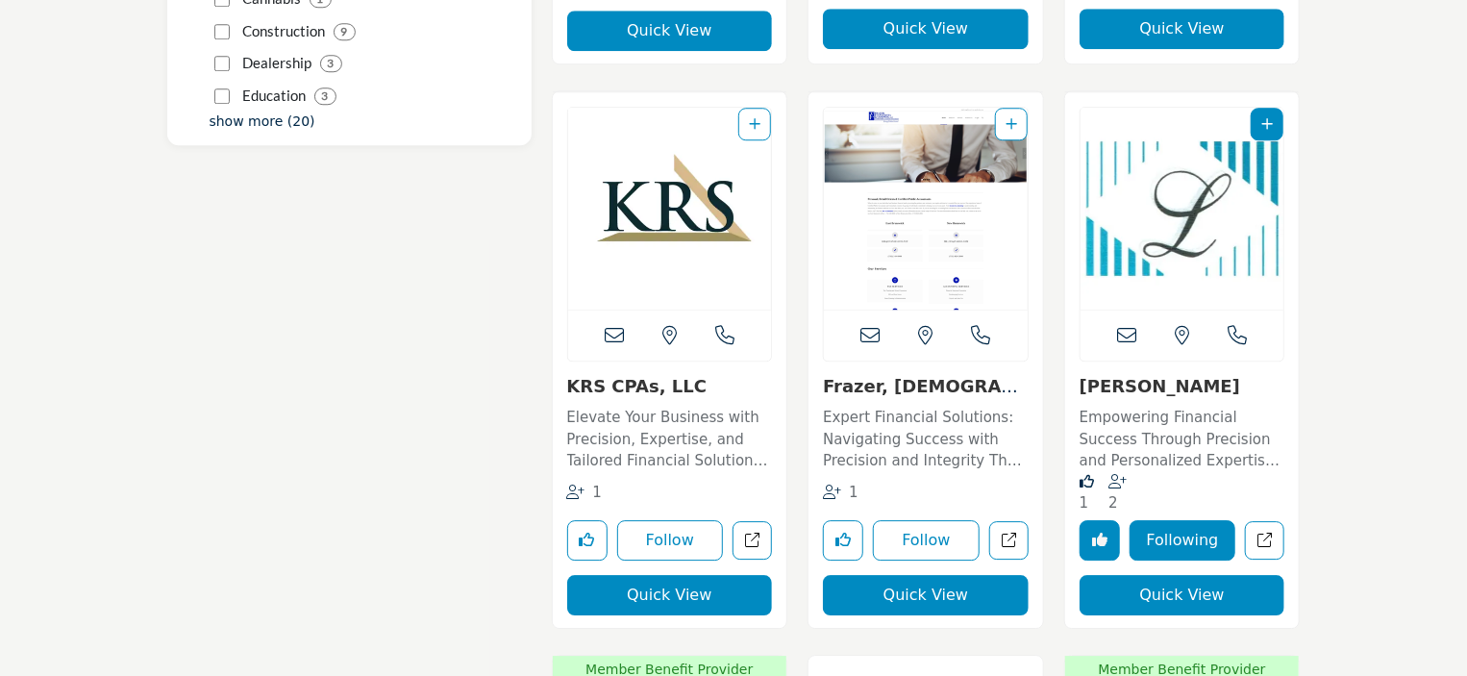
click at [1186, 593] on button "Quick View" at bounding box center [1183, 595] width 206 height 40
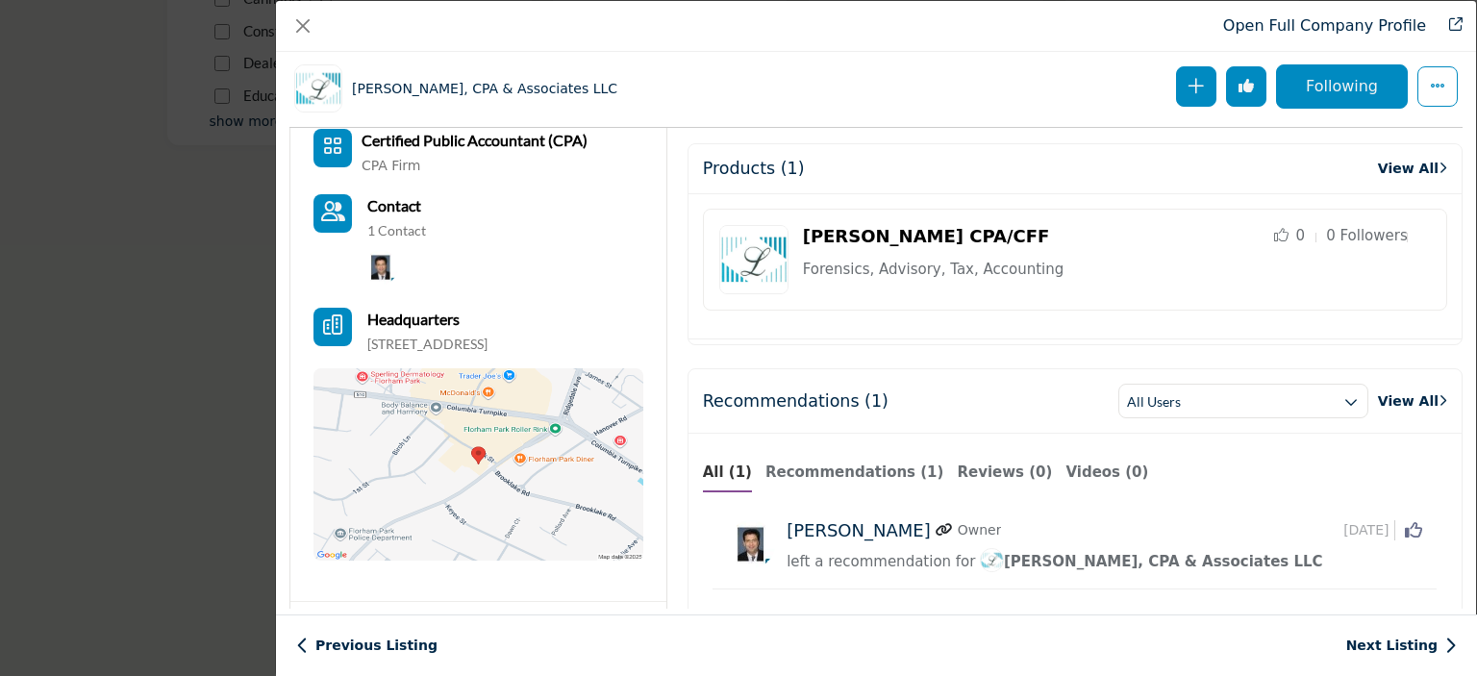
scroll to position [558, 0]
